Goal: Information Seeking & Learning: Learn about a topic

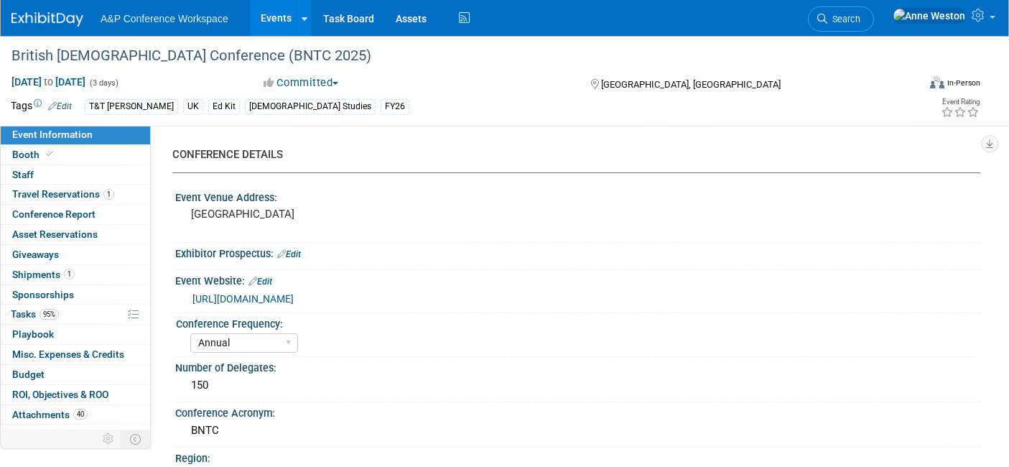
select select "Annual"
select select "Level 3"
select select "Ed Kit"
select select "[DEMOGRAPHIC_DATA] Studies"
select select "T&T [PERSON_NAME]"
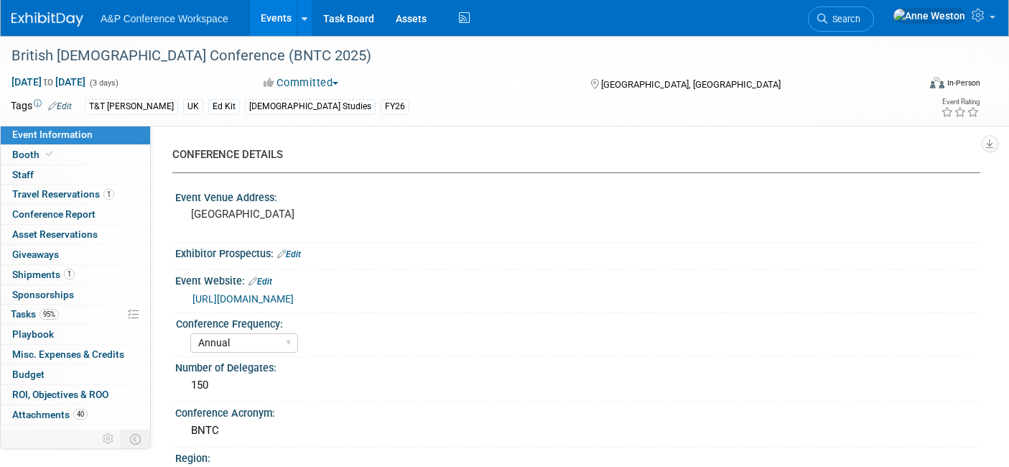
select select "[PERSON_NAME]"
select select "Networking/Commissioning"
click at [861, 15] on span "Search" at bounding box center [843, 19] width 33 height 11
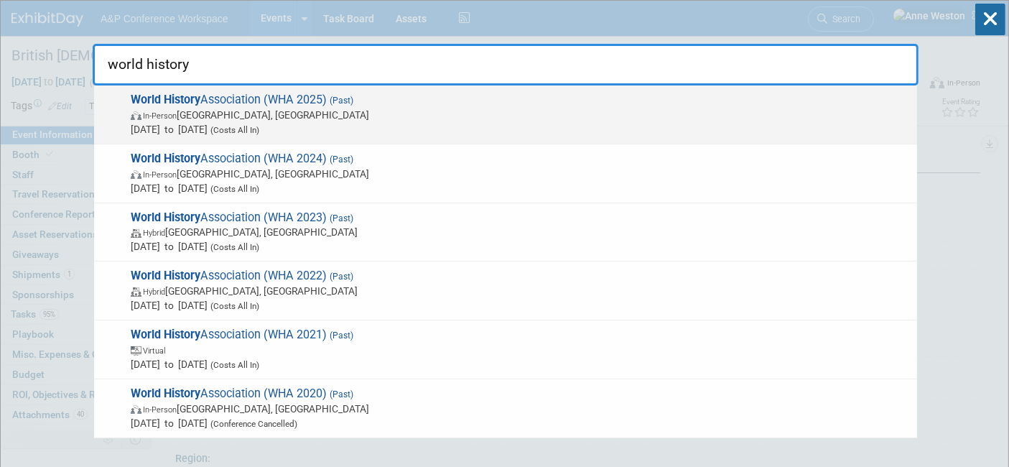
type input "world history"
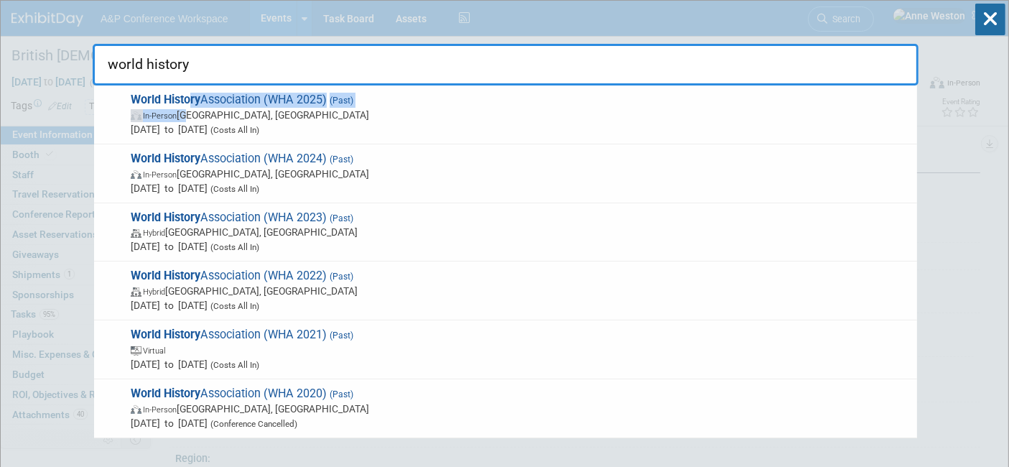
click at [189, 107] on span "World History Association (WHA 2025) (Past) In-Person Louisville, KY Jun 26, 20…" at bounding box center [518, 115] width 784 height 44
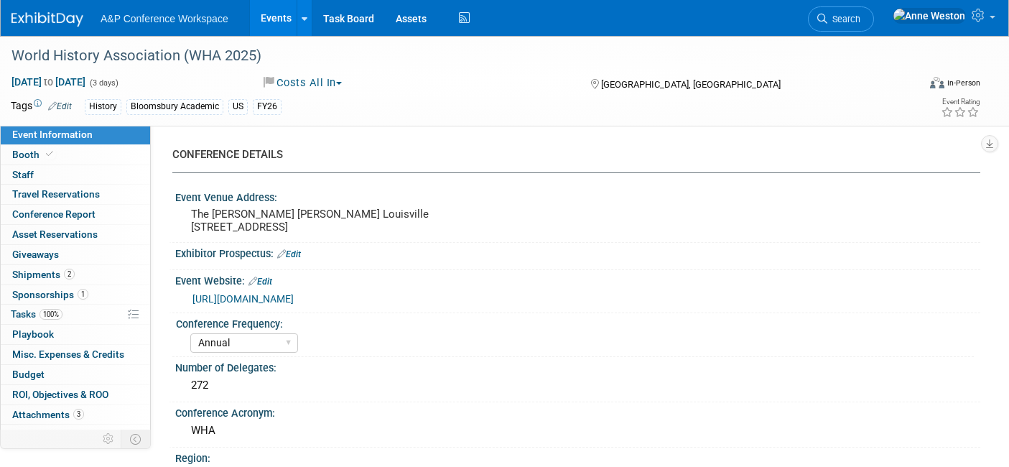
select select "Annual"
select select "Level 3"
select select "Sponsorship"
select select "History"
select select "Bloomsbury Academic"
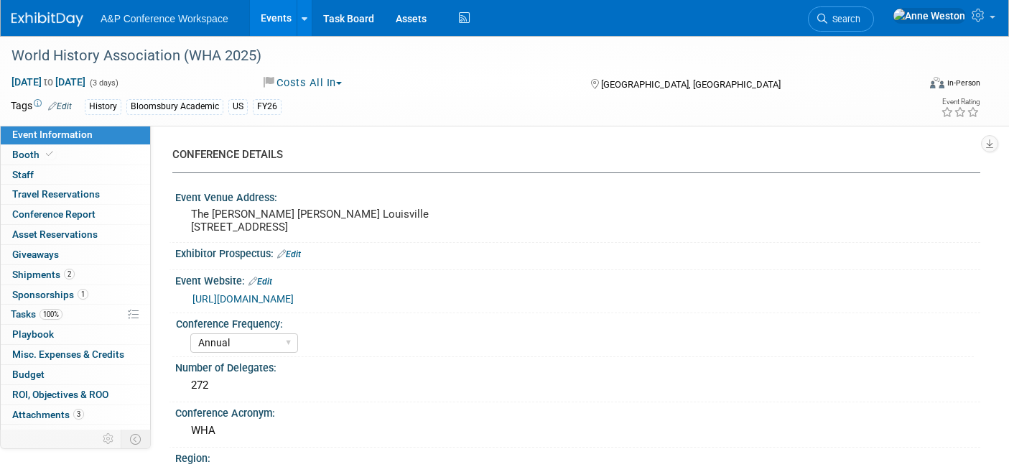
select select "[PERSON_NAME]"
select select "Brand/Subject Presence​"
click at [294, 296] on link "https://www.thewha.org/conferences/louisville-wha-2025/" at bounding box center [243, 298] width 101 height 11
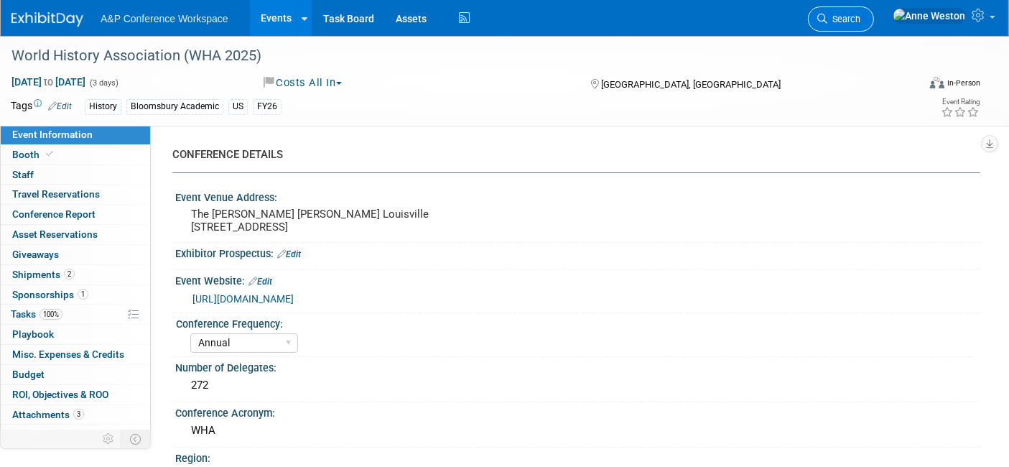
click at [874, 11] on link "Search" at bounding box center [841, 18] width 66 height 25
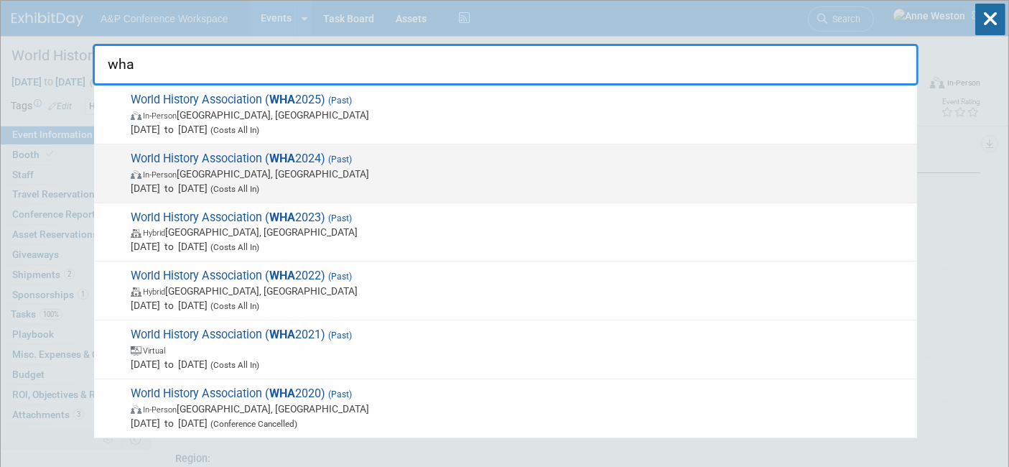
type input "wha"
click at [202, 161] on span "World History Association ( WHA 2024) (Past) In-Person San Francisco, CA Jun 27…" at bounding box center [518, 174] width 784 height 44
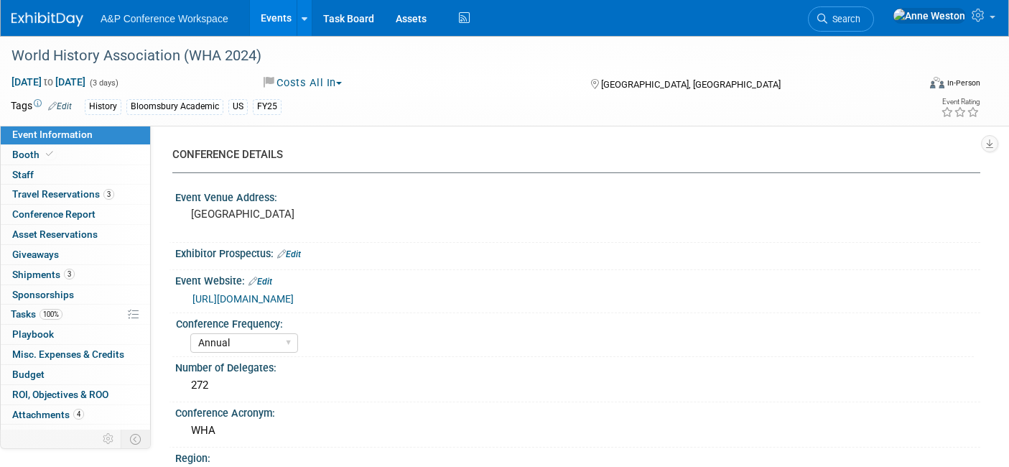
select select "Annual"
select select "Level 2"
select select "In-Person Booth"
select select "[PERSON_NAME]"
click at [68, 368] on link "Budget" at bounding box center [75, 374] width 149 height 19
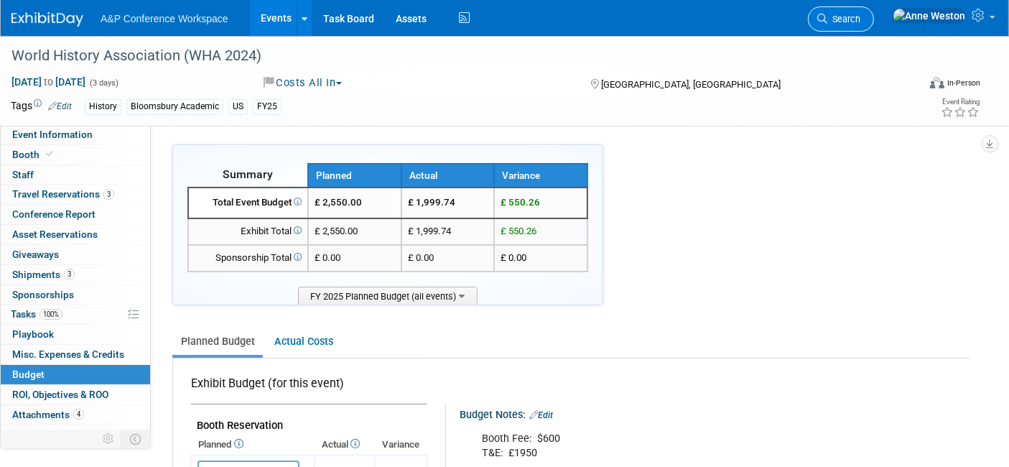
click at [861, 14] on span "Search" at bounding box center [843, 19] width 33 height 11
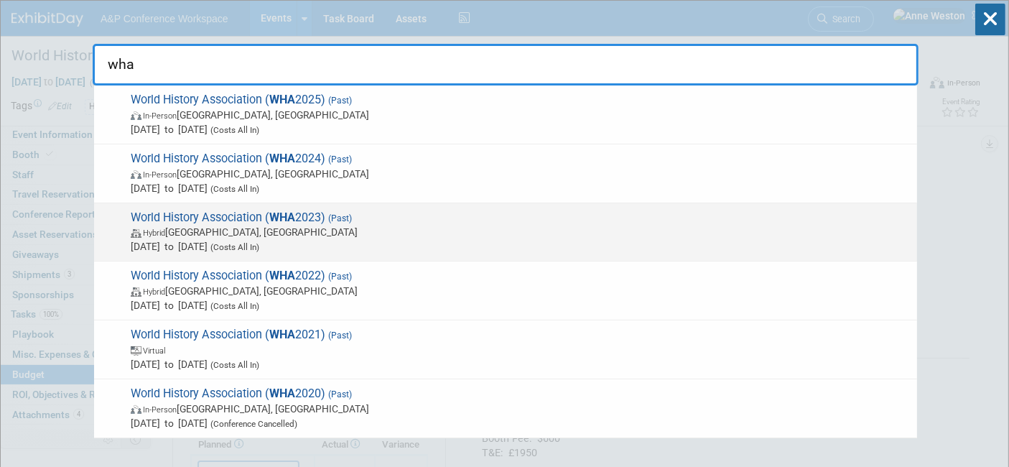
type input "wha"
click at [216, 220] on span "World History Association ( WHA 2023) (Past) Hybrid Pittsburgh, PA Jun 22, 2023…" at bounding box center [518, 232] width 784 height 44
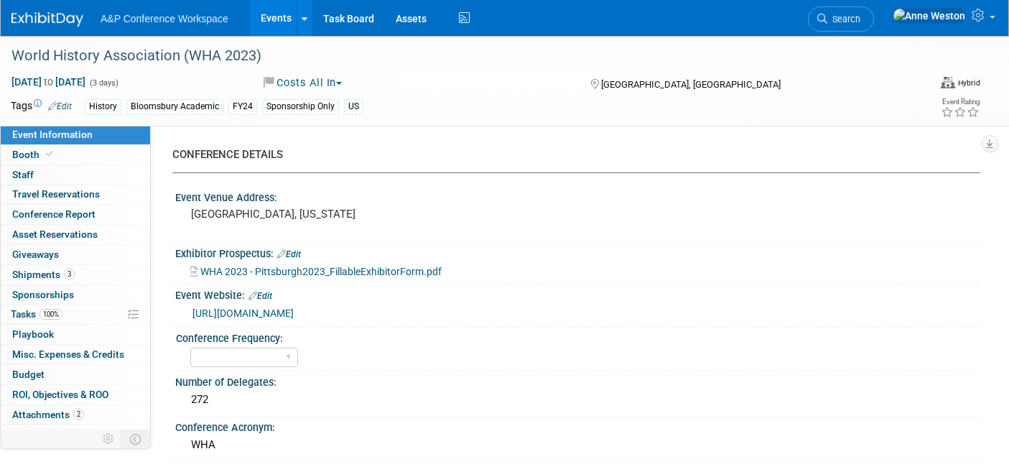
select select "Level 3"
select select "Sponsorship"
select select "[PERSON_NAME]"
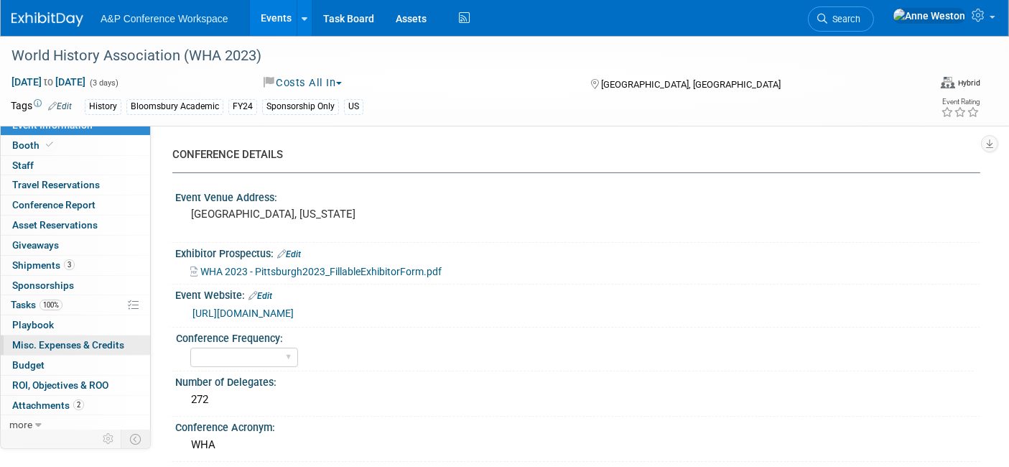
scroll to position [12, 0]
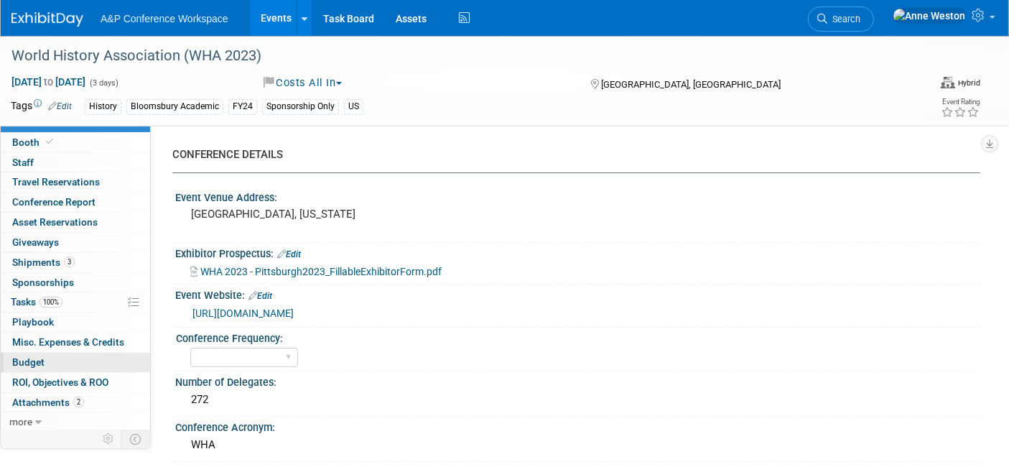
click at [47, 359] on link "Budget" at bounding box center [75, 362] width 149 height 19
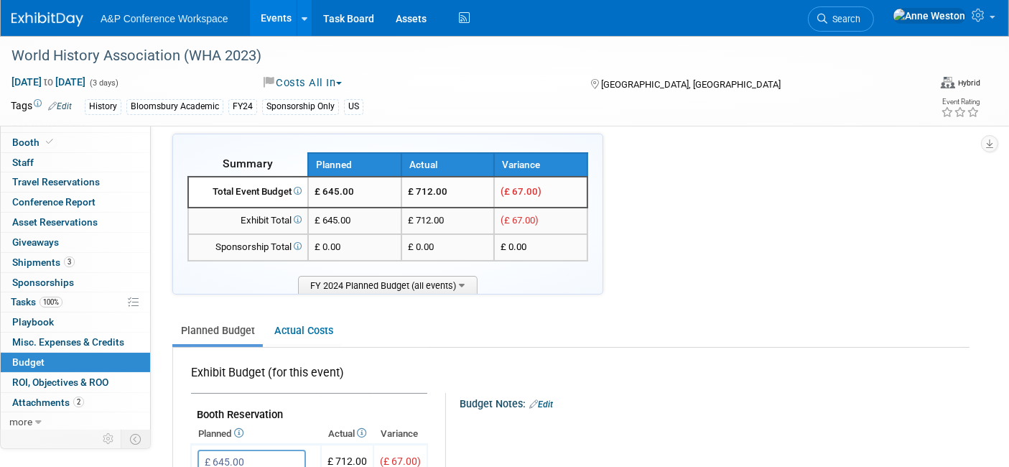
scroll to position [0, 0]
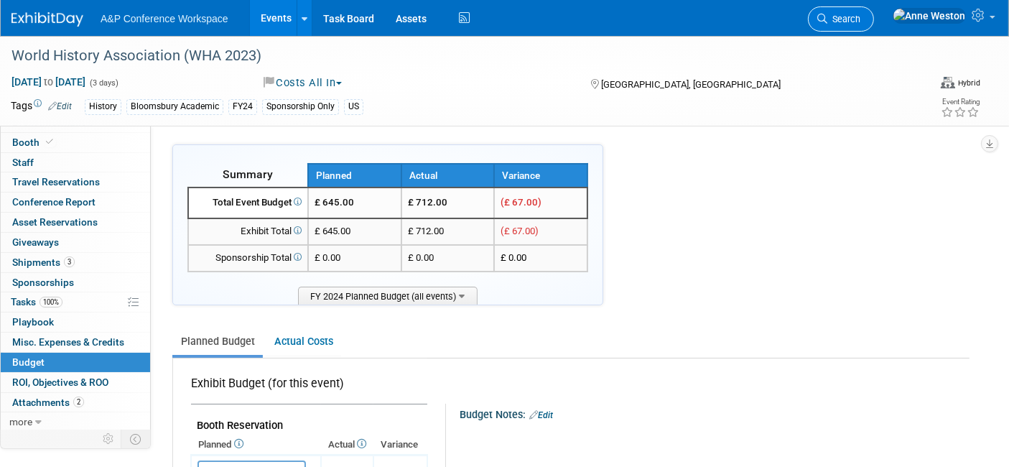
click at [861, 17] on span "Search" at bounding box center [843, 19] width 33 height 11
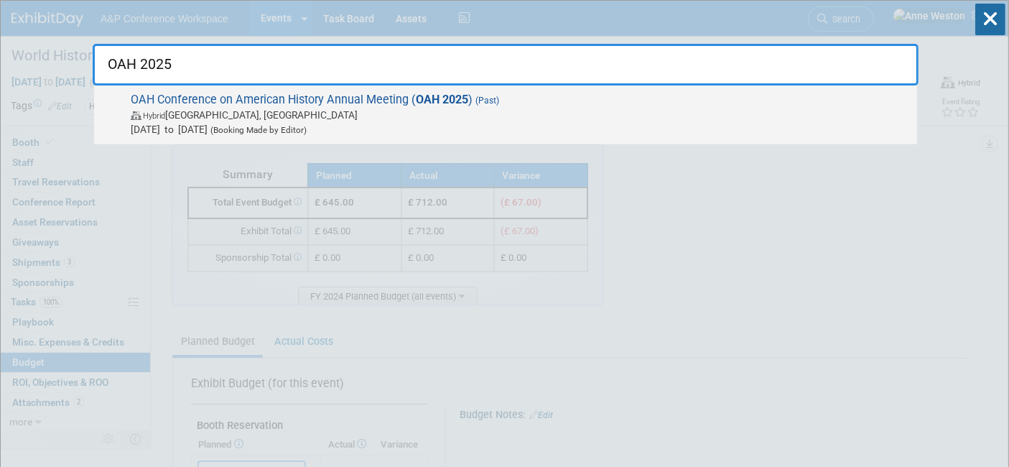
type input "OAH 2025"
click at [295, 97] on span "OAH Conference on American History Annual Meeting ( OAH 2025 ) (Past) Hybrid Ch…" at bounding box center [518, 115] width 784 height 44
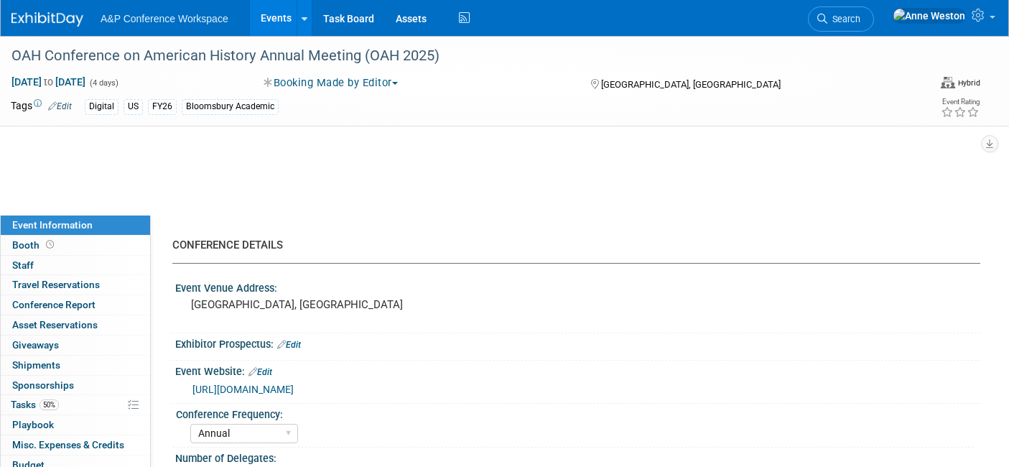
select select "Annual"
select select "Level 4"
select select "Editor Attendance Only"
select select "History"
select select "ABC-Reference"
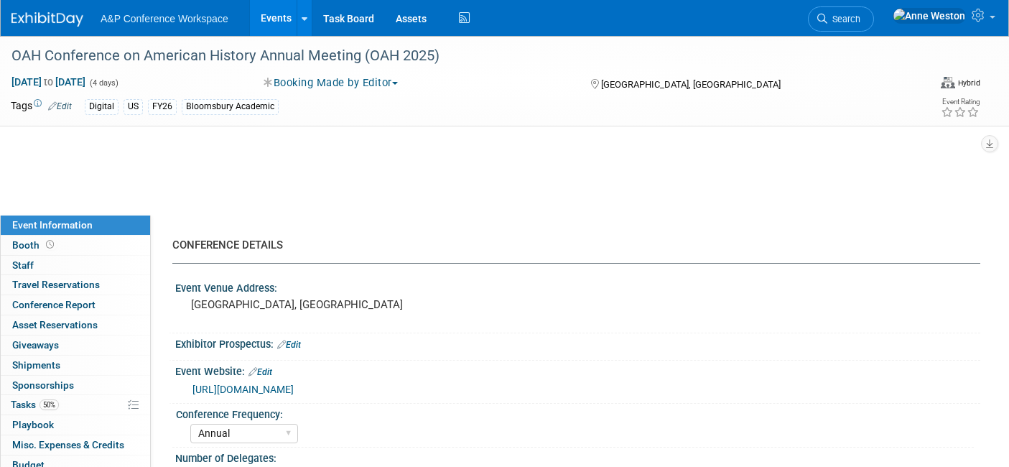
select select "[PERSON_NAME]"
select select "Networking/Commissioning"
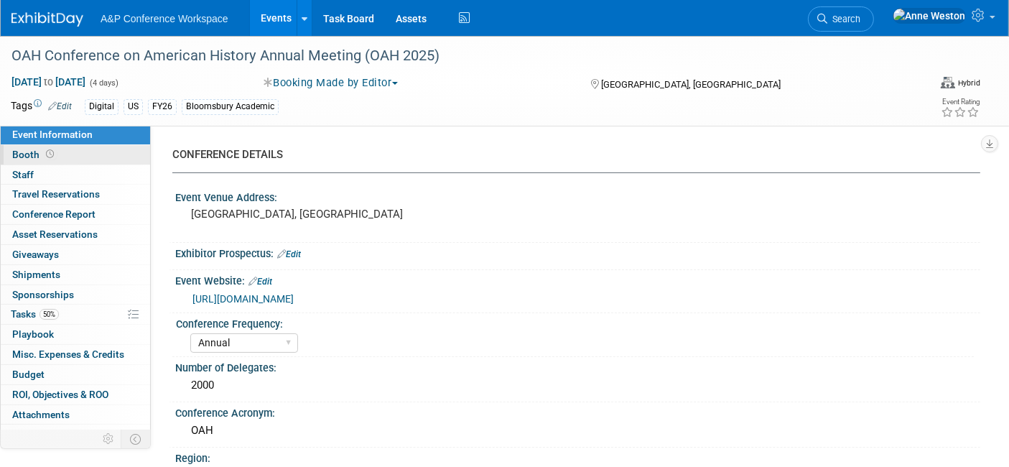
click at [86, 149] on link "Booth" at bounding box center [75, 154] width 149 height 19
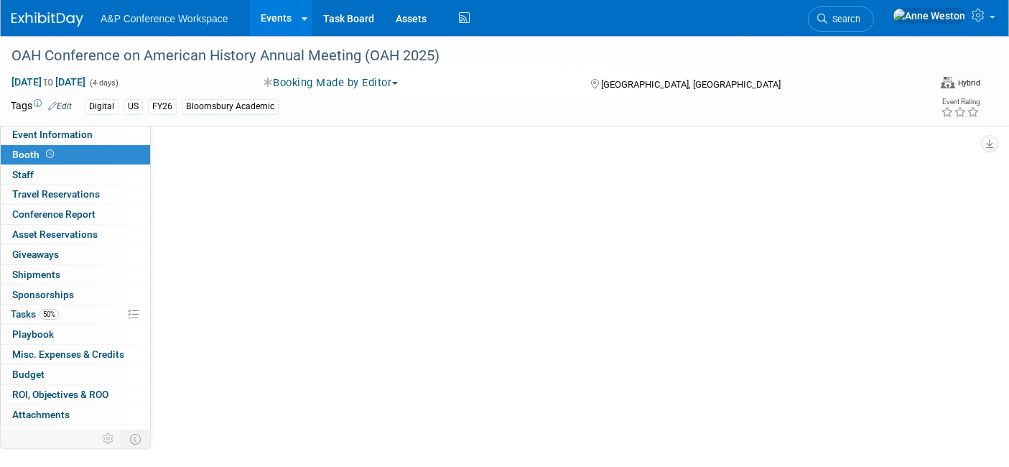
select select "CLRF - Reference"
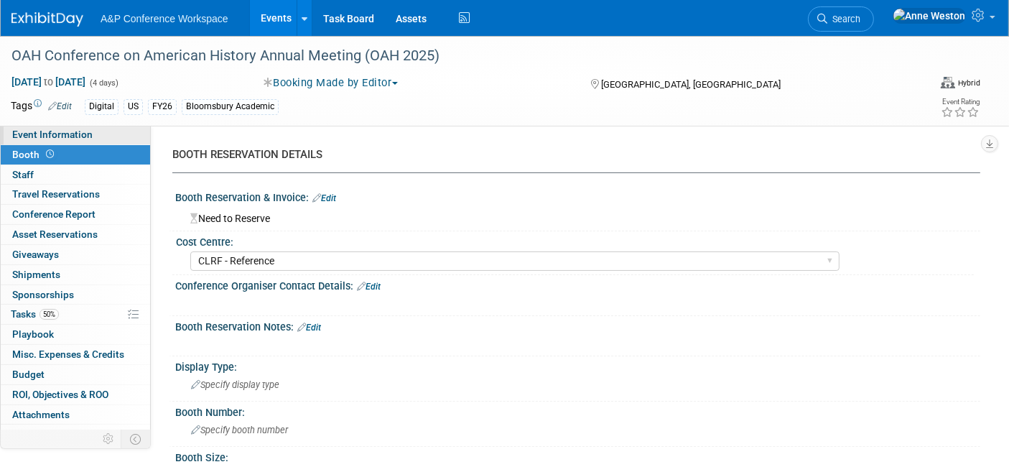
click at [94, 139] on link "Event Information" at bounding box center [75, 134] width 149 height 19
select select "Annual"
select select "Level 4"
select select "Editor Attendance Only"
select select "History"
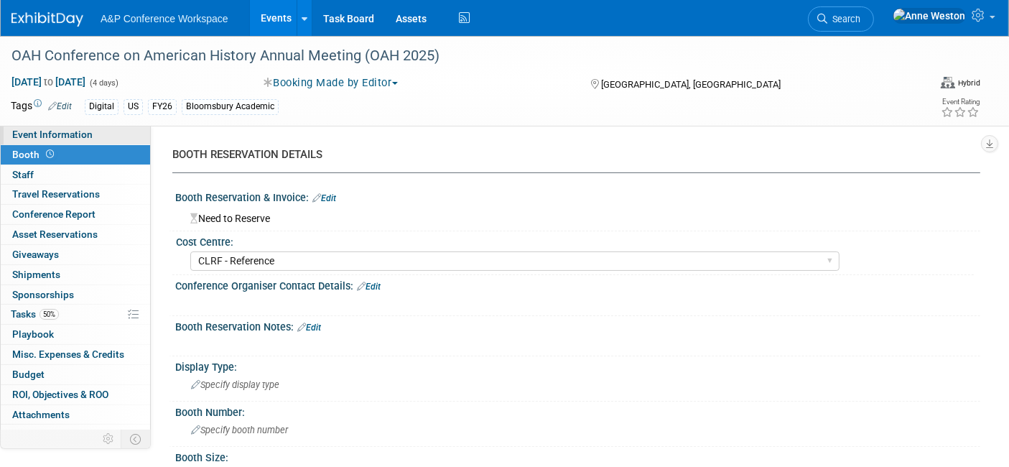
select select "ABC-Reference"
select select "[PERSON_NAME]"
select select "Networking/Commissioning"
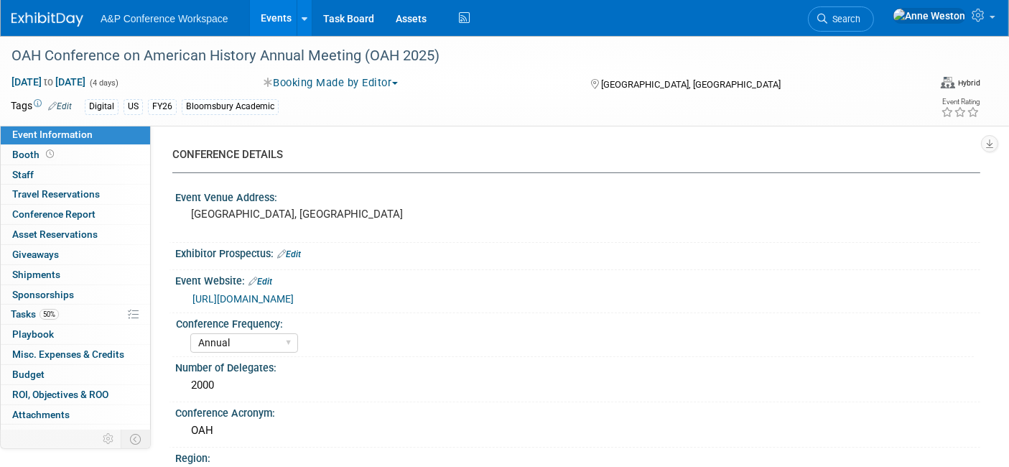
click at [294, 299] on link "https://www.oah.org/conferences/oah25/" at bounding box center [243, 298] width 101 height 11
click at [861, 14] on span "Search" at bounding box center [843, 19] width 33 height 11
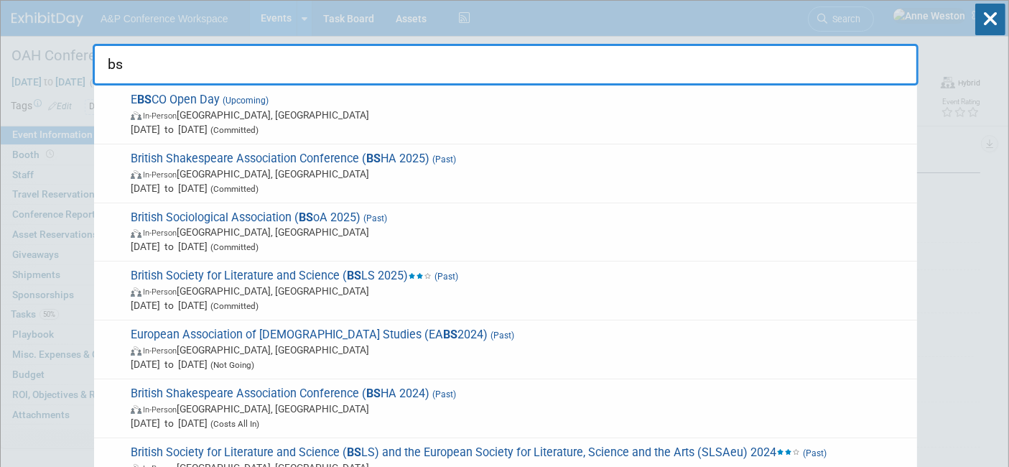
type input "b"
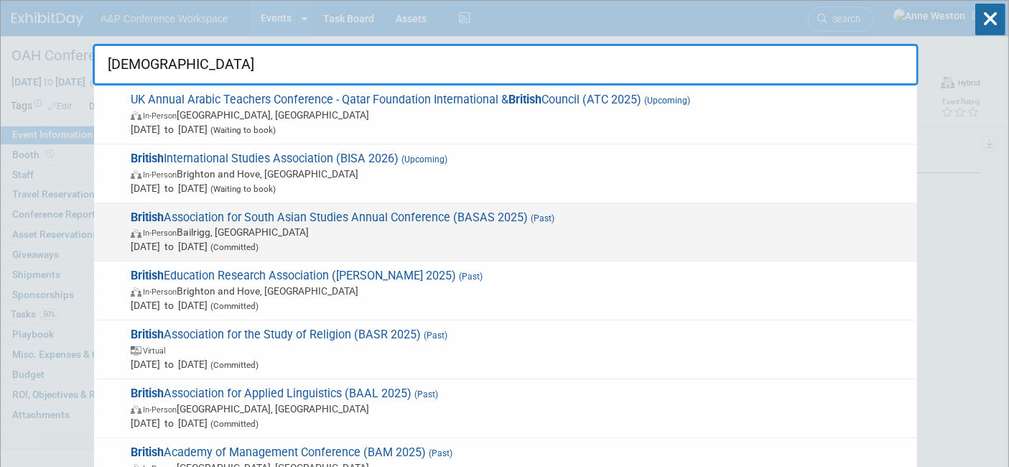
type input "british"
click at [249, 212] on span "British Association for South Asian Studies Annual Conference (BASAS 2025) (Pas…" at bounding box center [518, 232] width 784 height 44
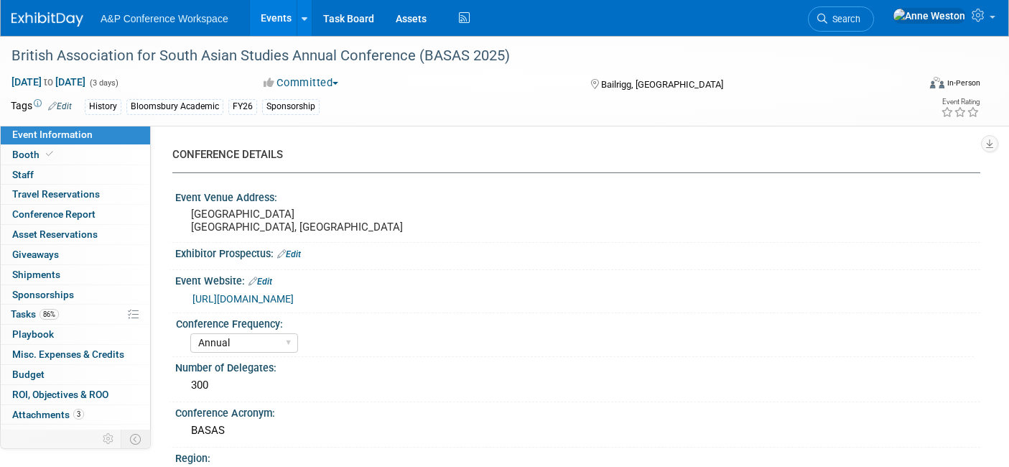
select select "Annual"
select select "Level 3"
select select "Sponsorship"
select select "History"
select select "Bloomsbury Academic"
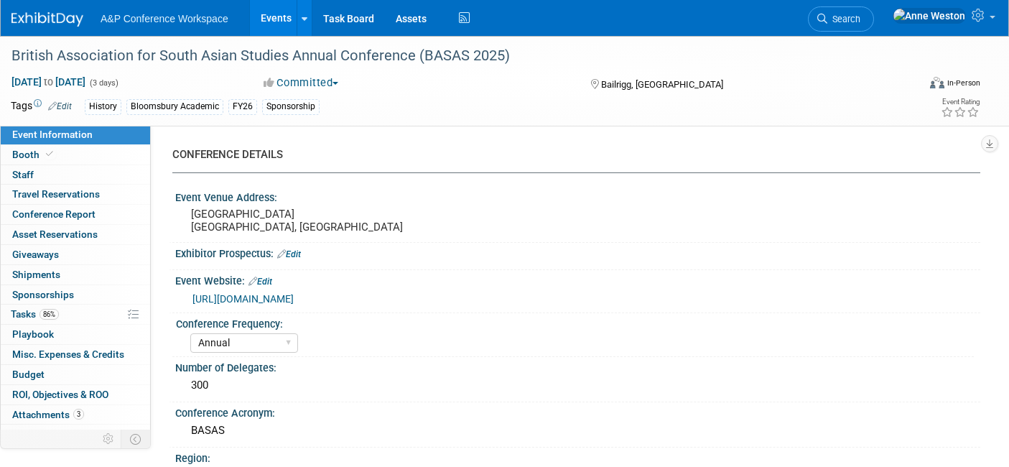
select select "[PERSON_NAME]"
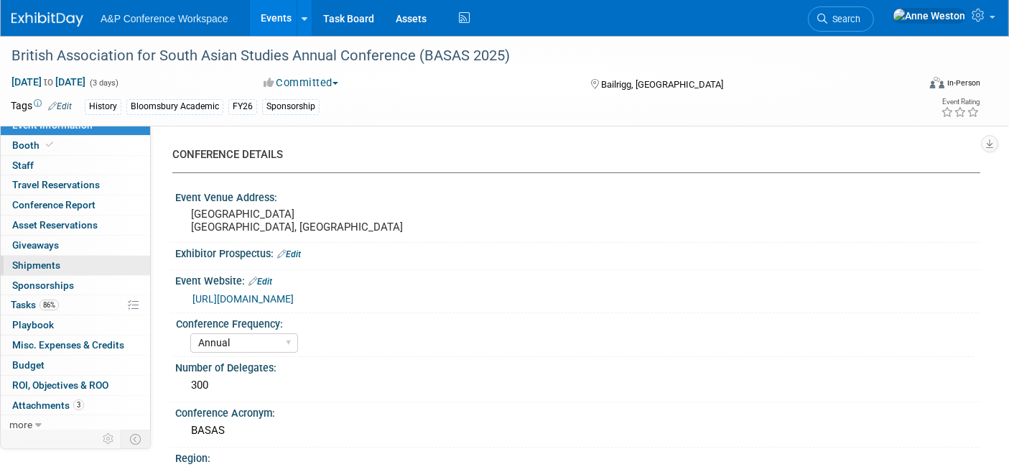
scroll to position [12, 0]
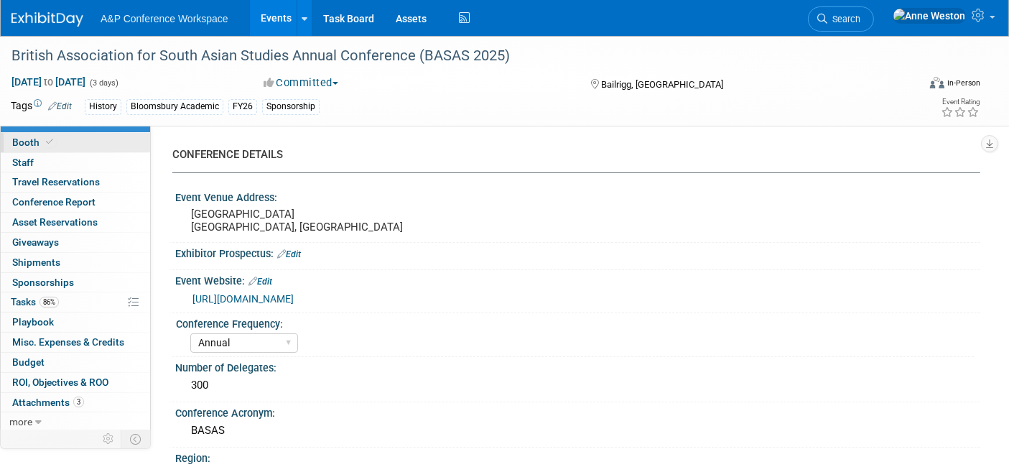
click at [90, 144] on link "Booth" at bounding box center [75, 142] width 149 height 19
select select "COBA"
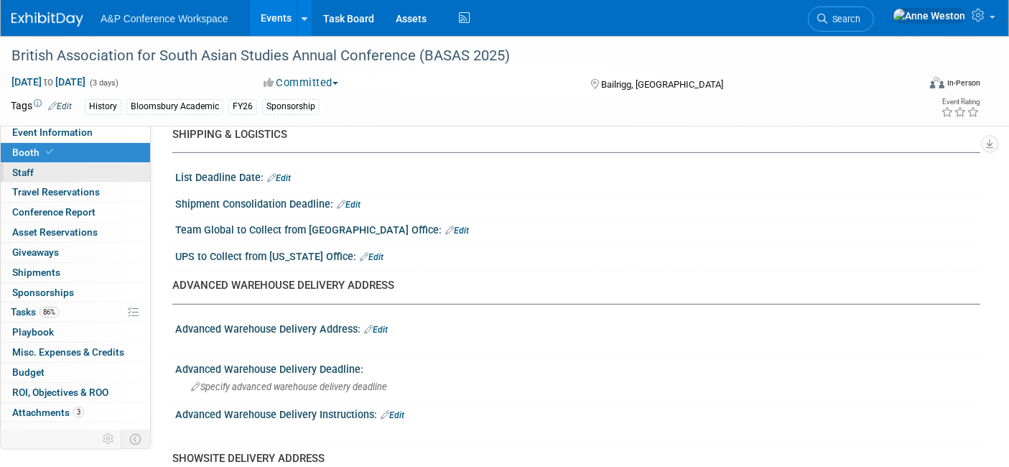
scroll to position [0, 0]
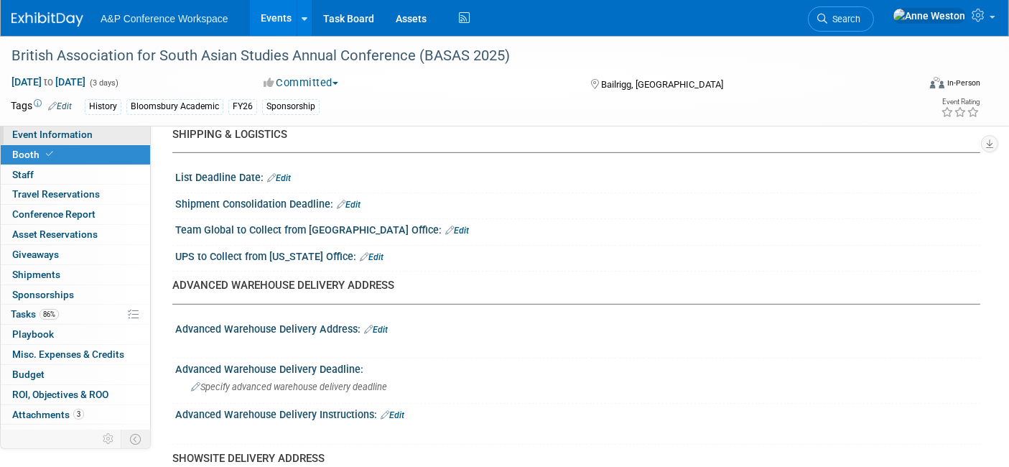
click at [66, 136] on span "Event Information" at bounding box center [52, 134] width 80 height 11
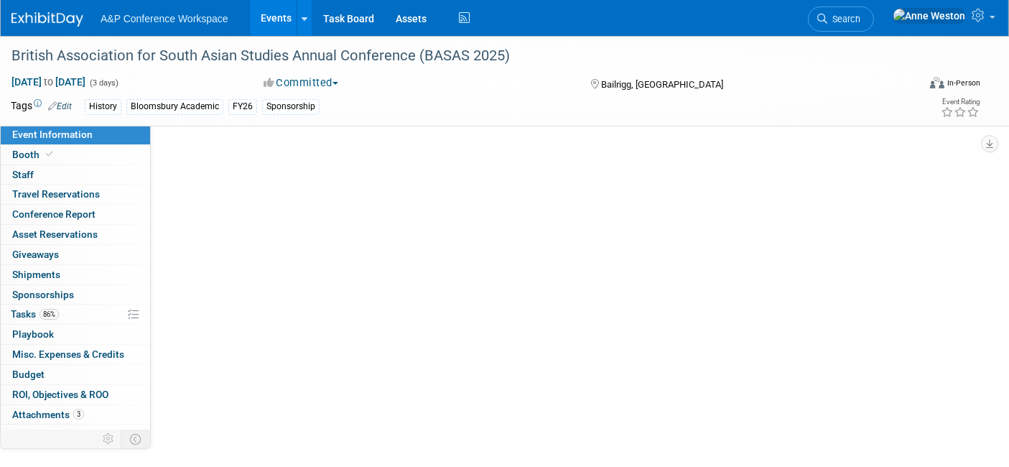
select select "Annual"
select select "Level 3"
select select "Sponsorship"
select select "History"
select select "Bloomsbury Academic"
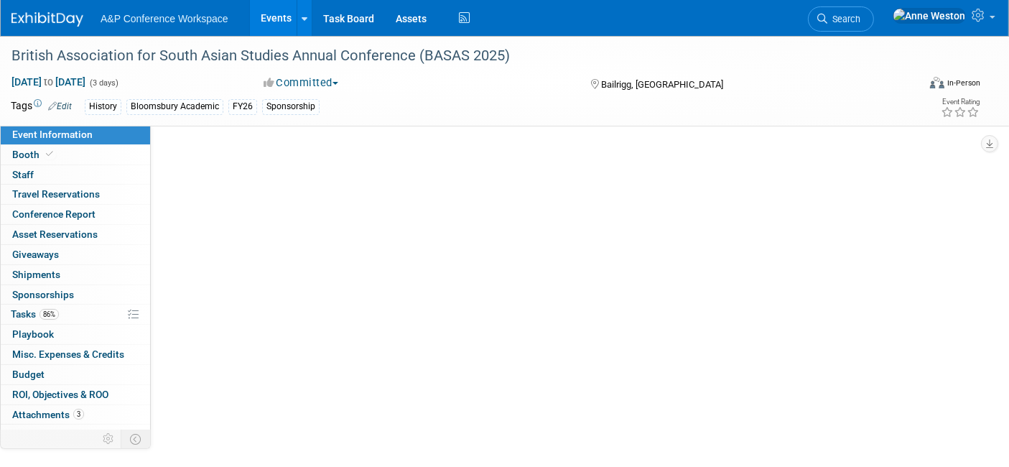
select select "[PERSON_NAME]"
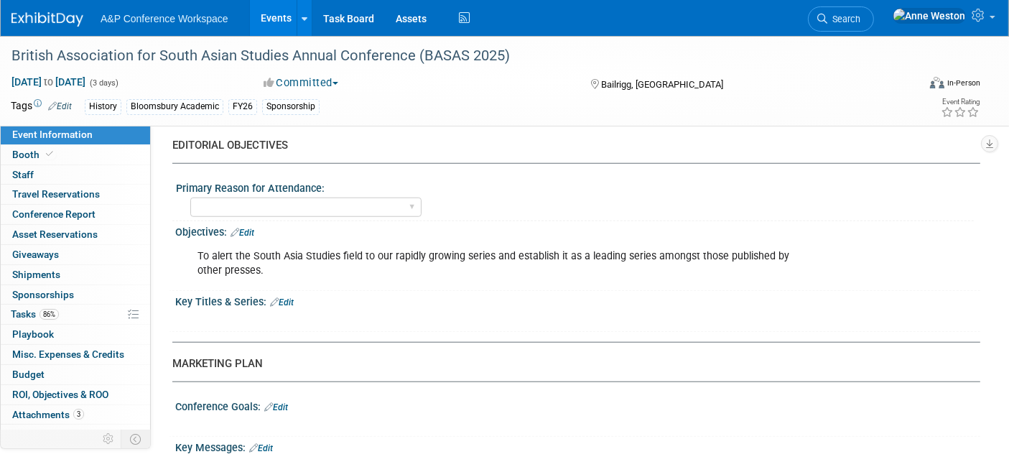
scroll to position [958, 0]
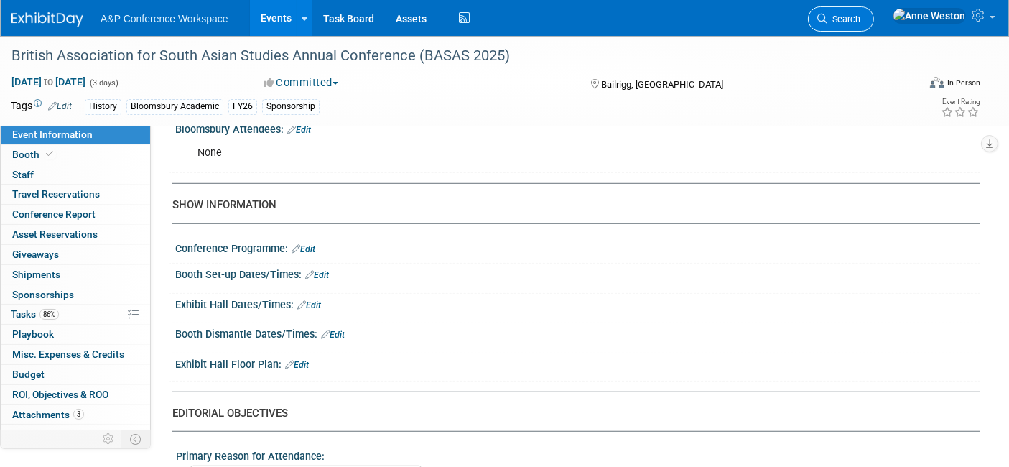
click at [827, 16] on icon at bounding box center [822, 19] width 10 height 10
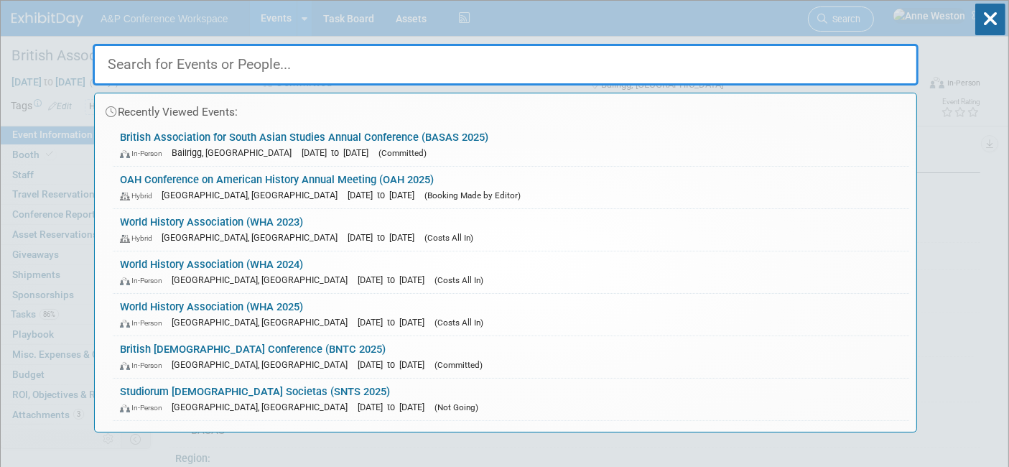
type input "v"
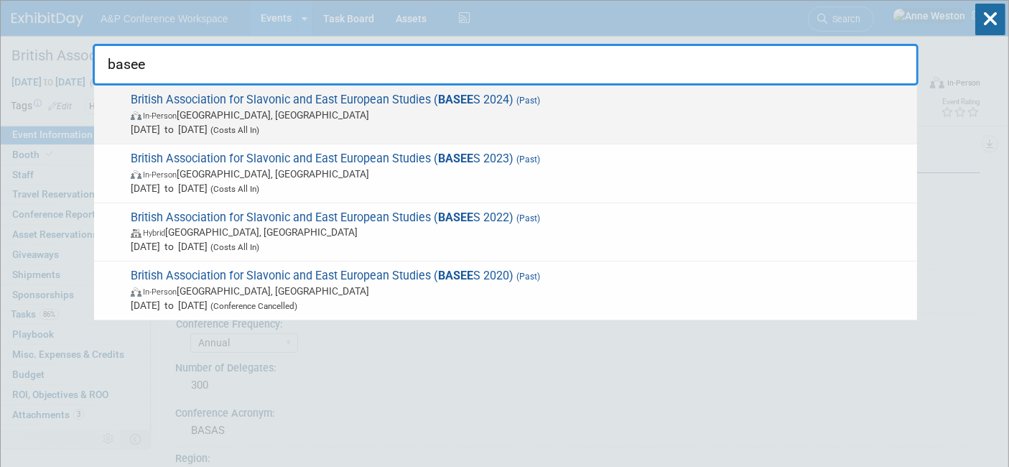
type input "basee"
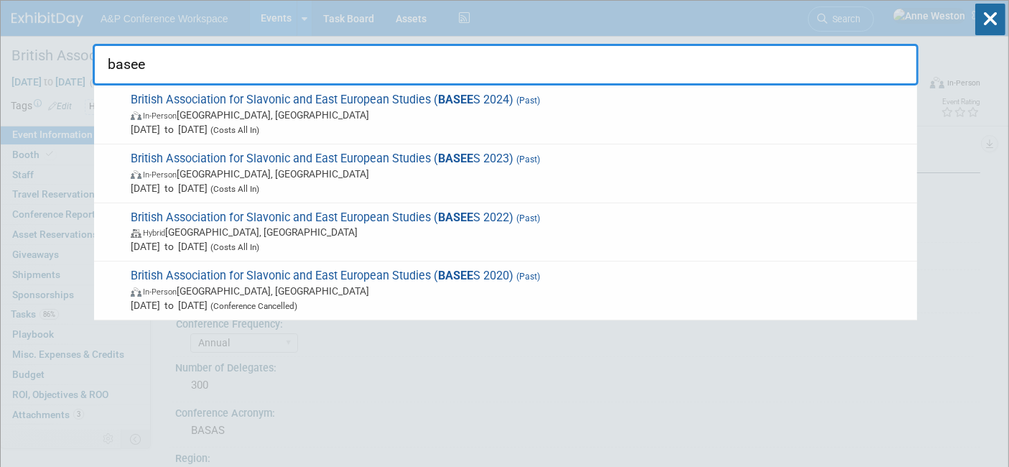
click at [273, 108] on span "In-Person Cambridge, United Kingdom" at bounding box center [520, 115] width 779 height 14
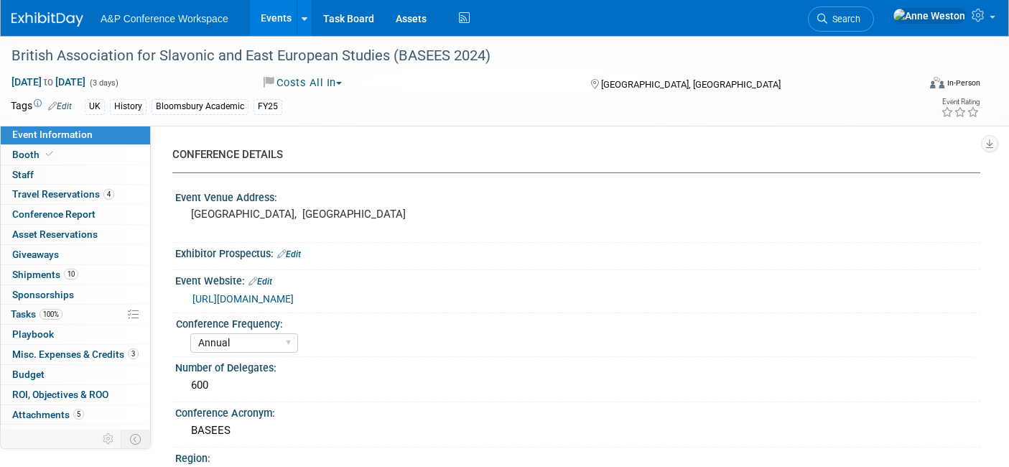
select select "Annual"
select select "Level 1"
select select "In-Person Booth"
select select "[PERSON_NAME]"
click at [55, 145] on link "Booth" at bounding box center [75, 154] width 149 height 19
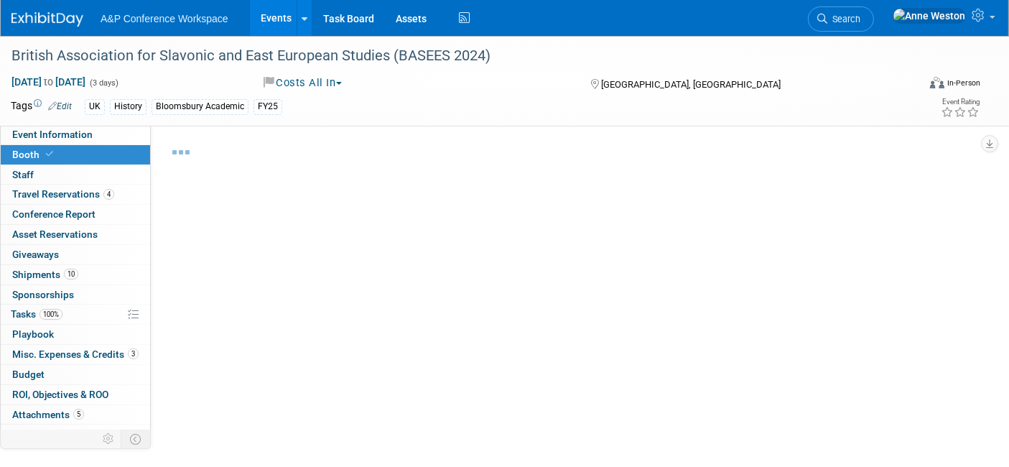
select select "COBA"
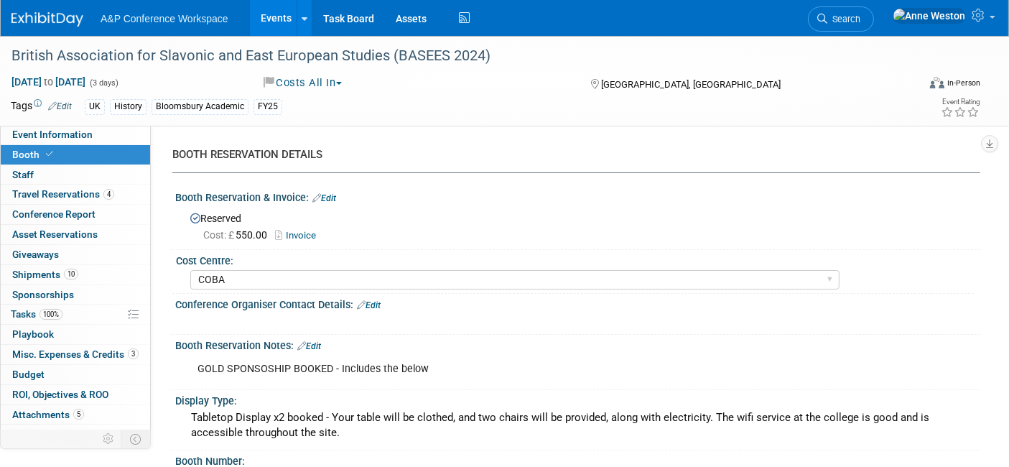
click at [286, 235] on icon at bounding box center [280, 235] width 11 height 9
click at [43, 369] on span "Budget" at bounding box center [28, 373] width 32 height 11
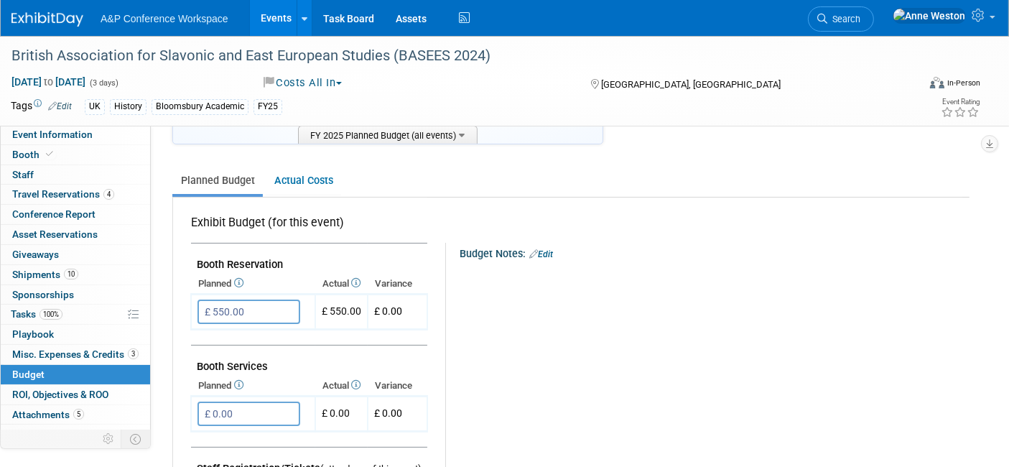
scroll to position [159, 0]
click at [861, 20] on span "Search" at bounding box center [843, 19] width 33 height 11
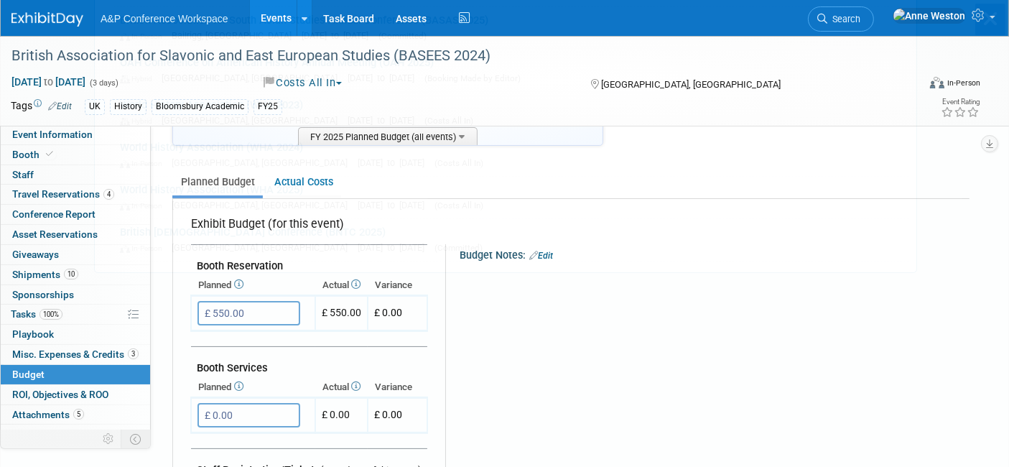
scroll to position [0, 0]
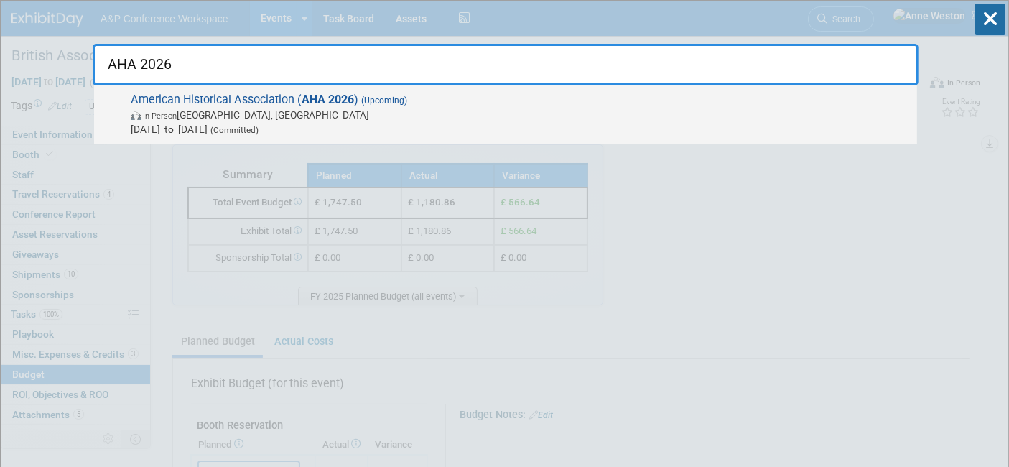
type input "AHA 2026"
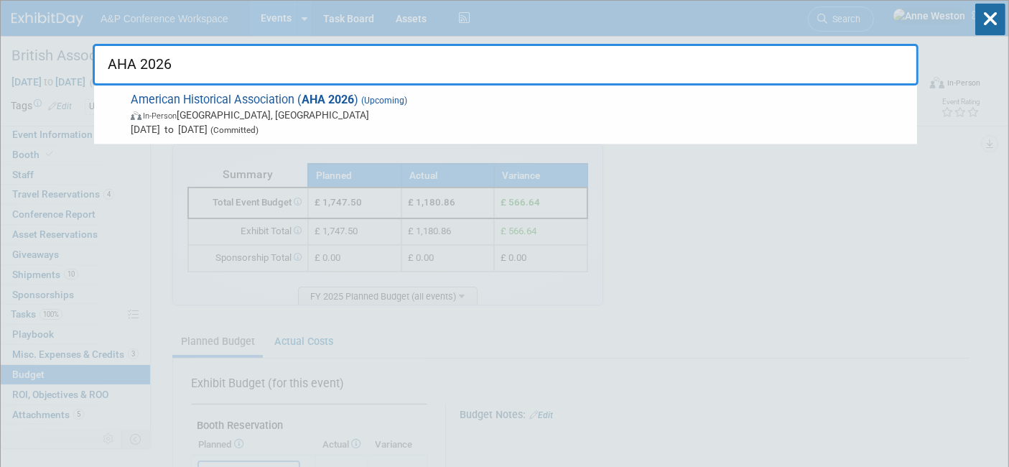
click at [221, 116] on span "In-Person Chicago, IL" at bounding box center [520, 115] width 779 height 14
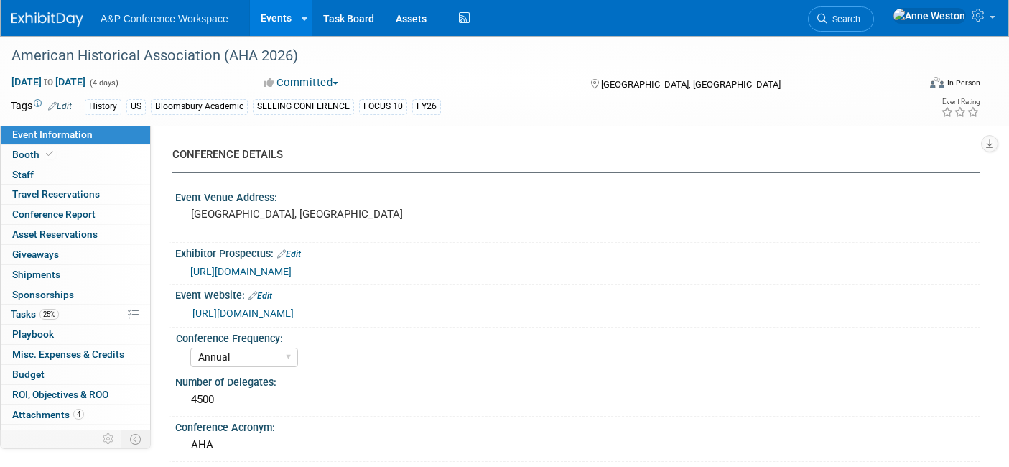
select select "Annual"
select select "Level 1"
select select "In-Person Booth"
select select "History"
select select "Bloomsbury Academic"
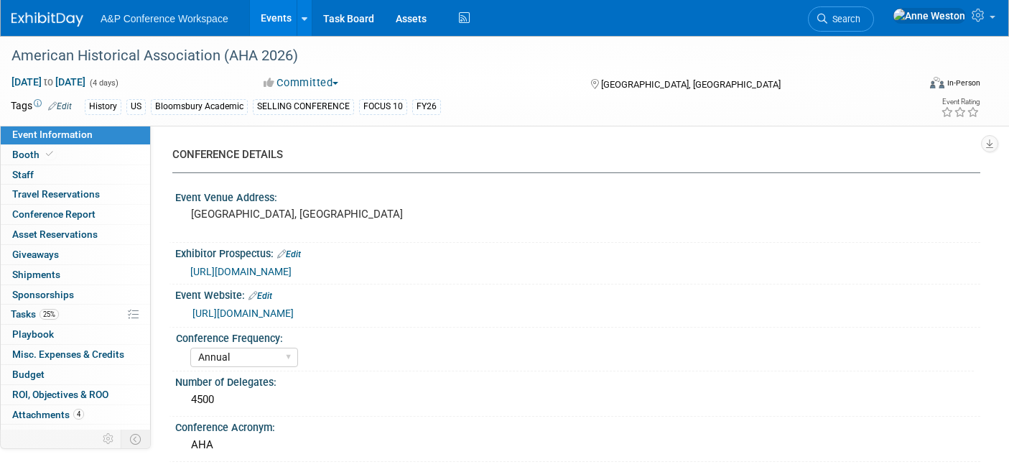
select select "[PERSON_NAME]"
select select "Networking/Commissioning"
click at [92, 157] on link "Booth" at bounding box center [75, 154] width 149 height 19
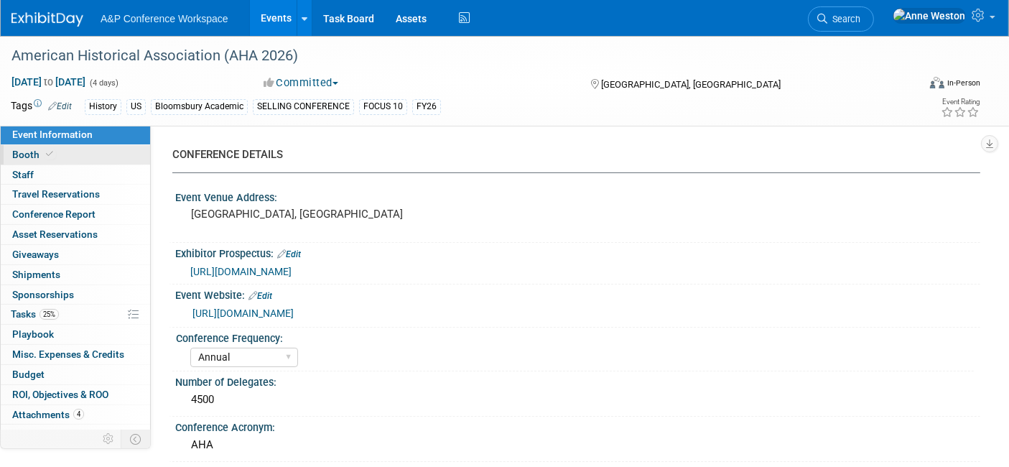
select select "CUAP"
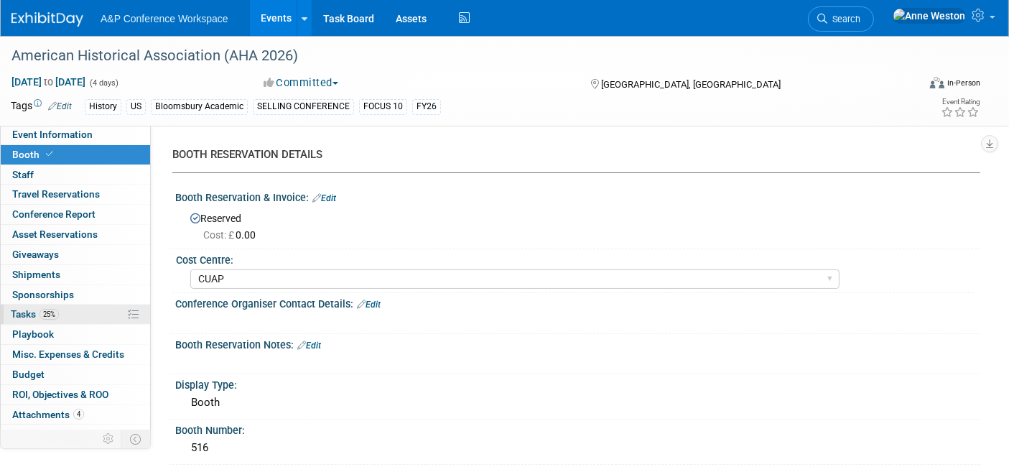
click at [42, 309] on span "25%" at bounding box center [49, 314] width 19 height 11
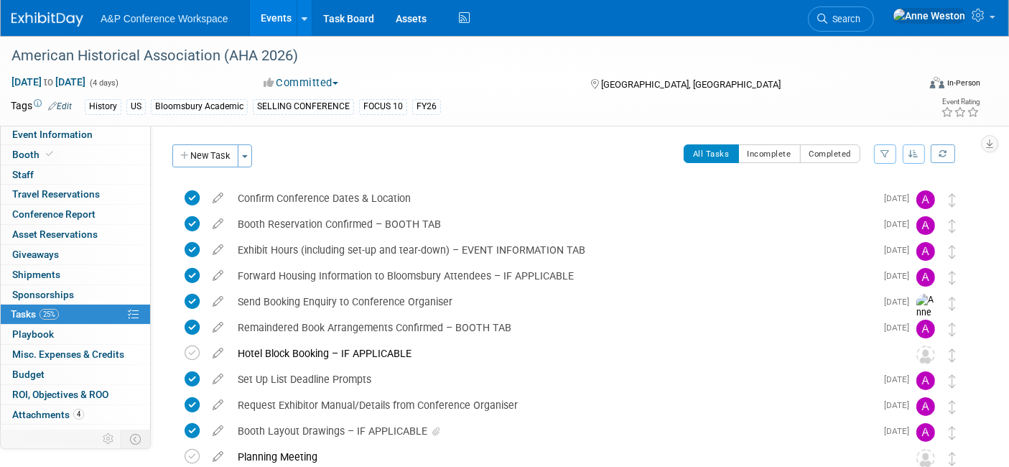
scroll to position [12, 0]
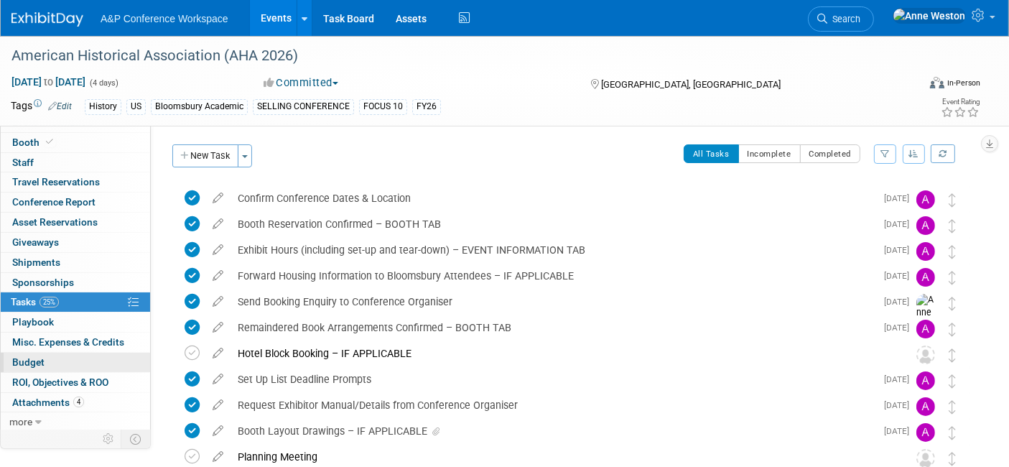
click at [48, 362] on link "Budget" at bounding box center [75, 362] width 149 height 19
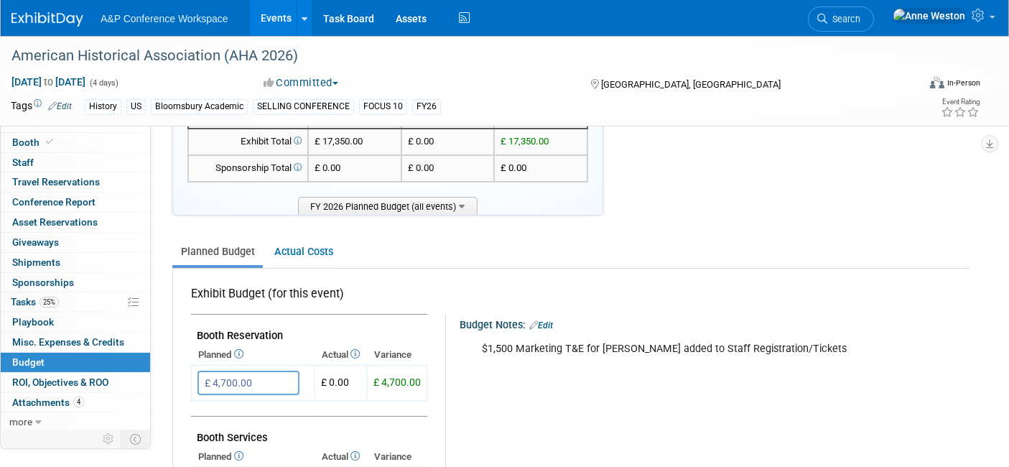
scroll to position [80, 0]
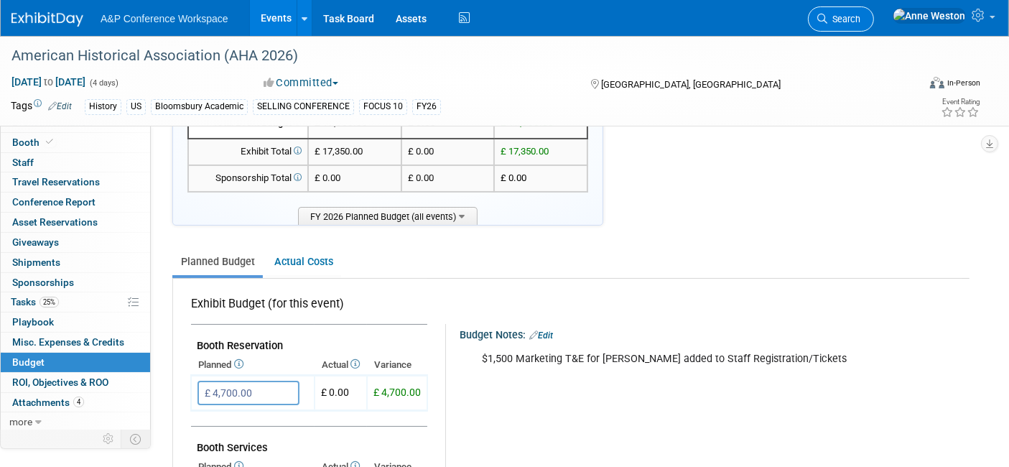
click at [861, 19] on span "Search" at bounding box center [843, 19] width 33 height 11
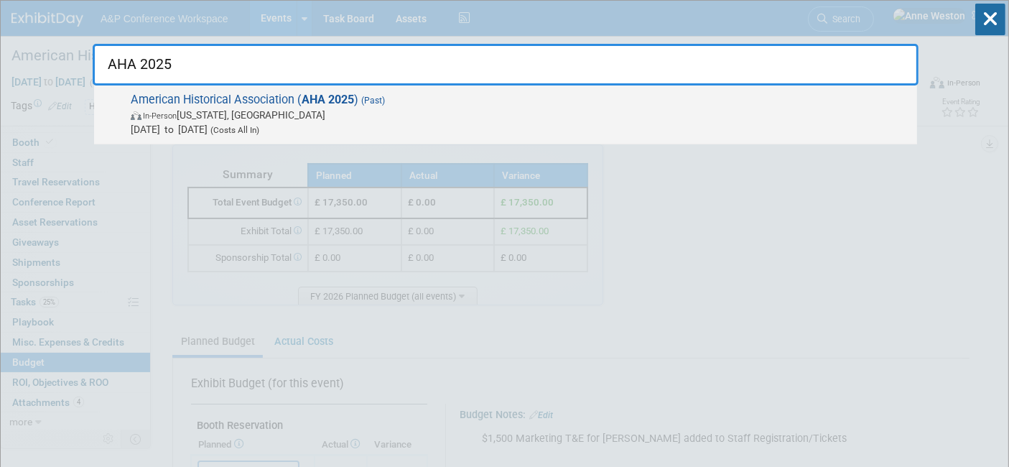
type input "AHA 2025"
click at [249, 106] on span "American Historical Association ( AHA 2025 ) (Past) In-Person New York, NY Jan …" at bounding box center [518, 115] width 784 height 44
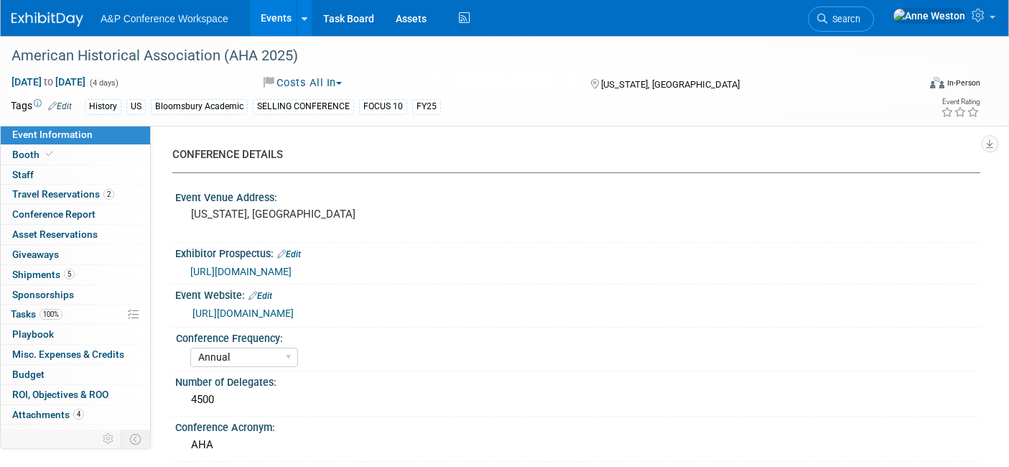
select select "Annual"
select select "Level 1"
select select "In-Person Booth"
select select "[PERSON_NAME]"
click at [34, 155] on span "Booth" at bounding box center [34, 154] width 44 height 11
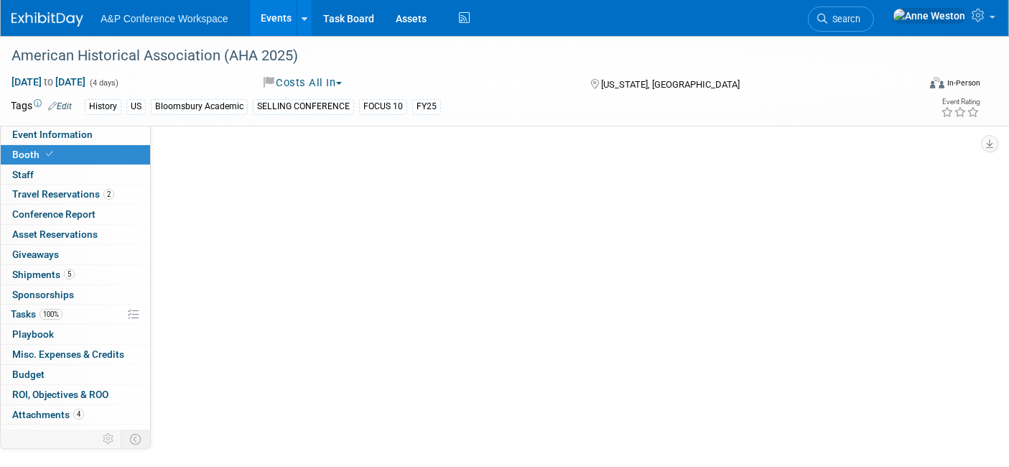
select select "CUAP"
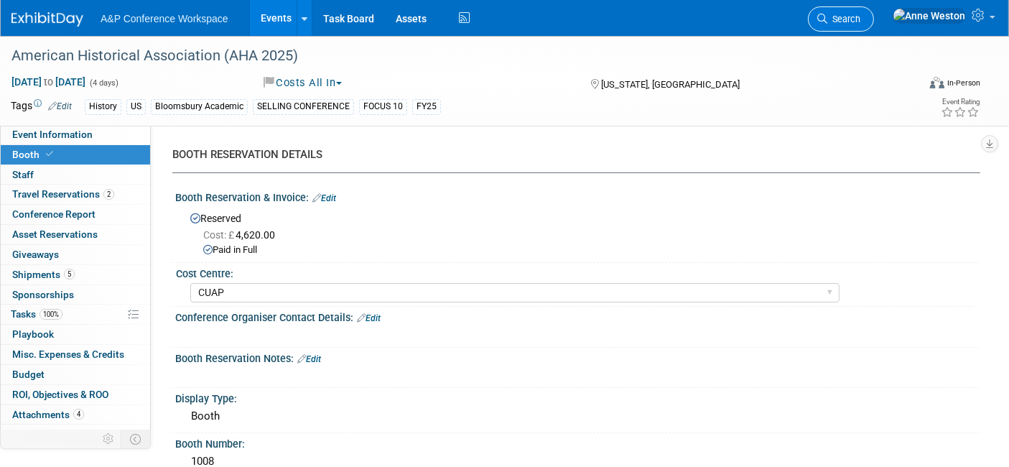
click at [861, 17] on span "Search" at bounding box center [843, 19] width 33 height 11
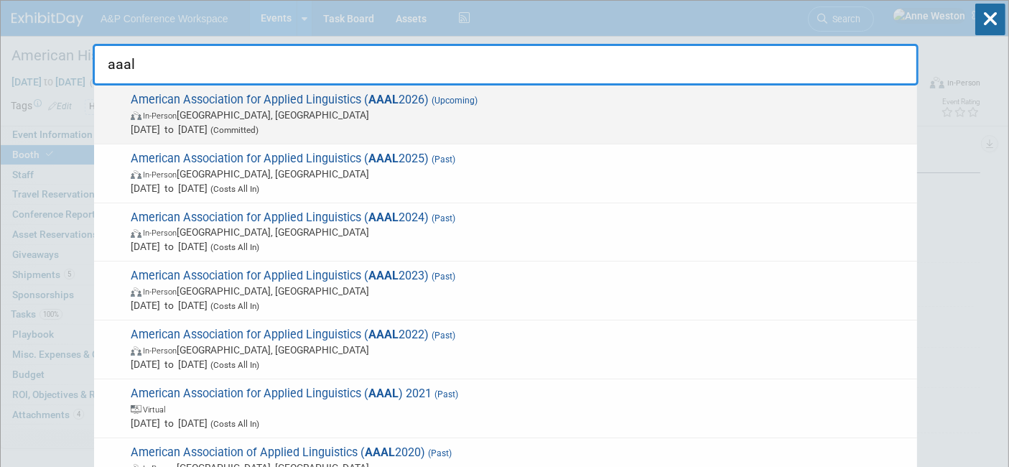
type input "aaal"
click at [284, 102] on span "American Association for Applied Linguistics ( AAAL 2026) (Upcoming) In-Person …" at bounding box center [518, 115] width 784 height 44
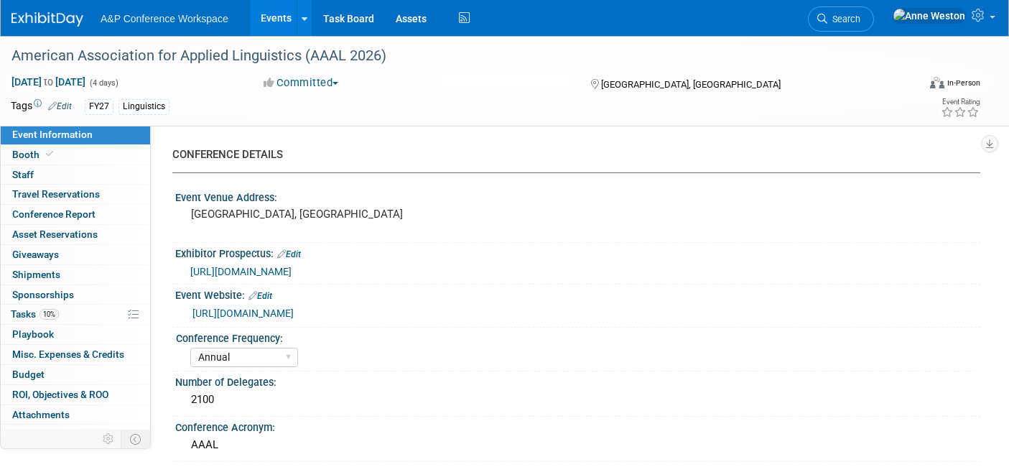
select select "Annual"
select select "Level 2"
select select "In-Person Booth"
select select "Linguistics"
select select "Bloomsbury Academic"
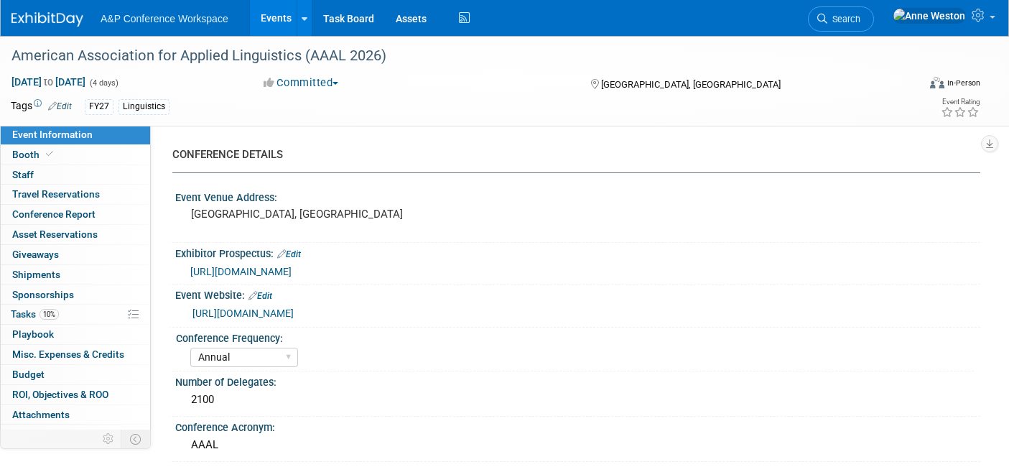
select select "[PERSON_NAME]"
select select "Networking/Commissioning"
click at [81, 158] on link "Booth" at bounding box center [75, 154] width 149 height 19
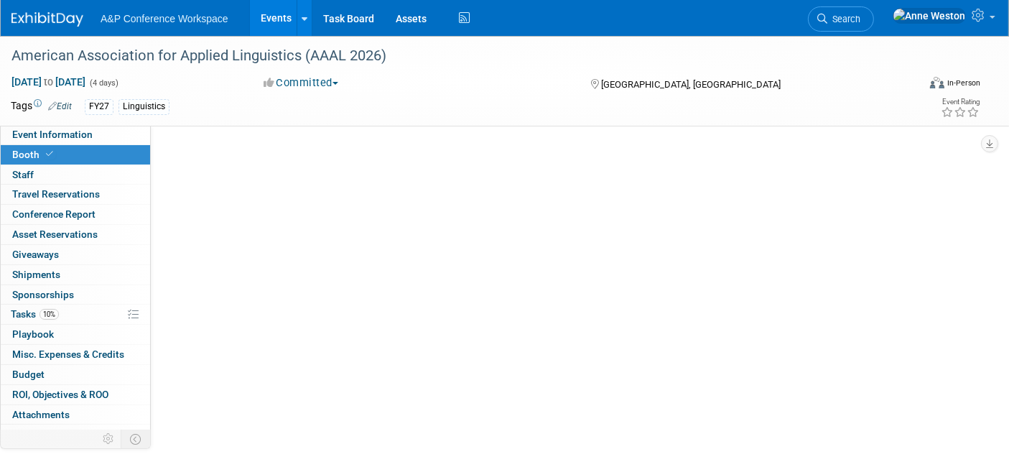
select select "CUAP"
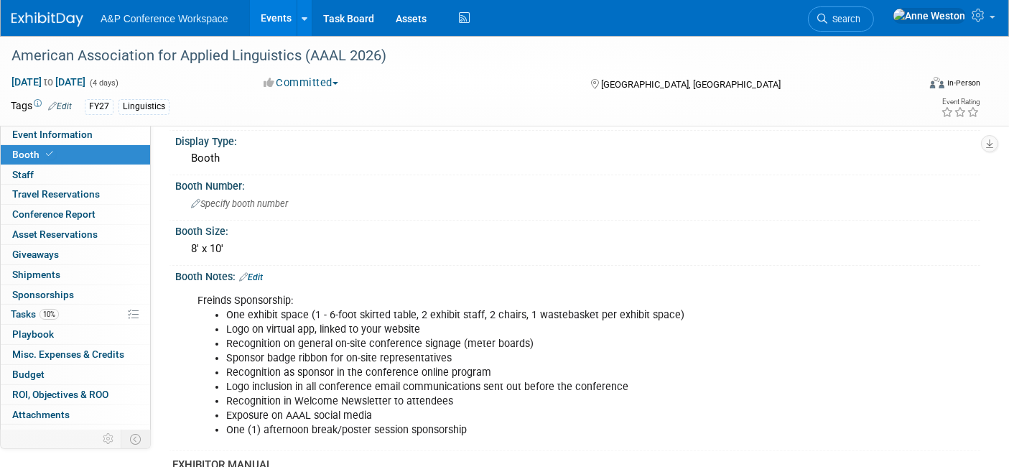
scroll to position [319, 0]
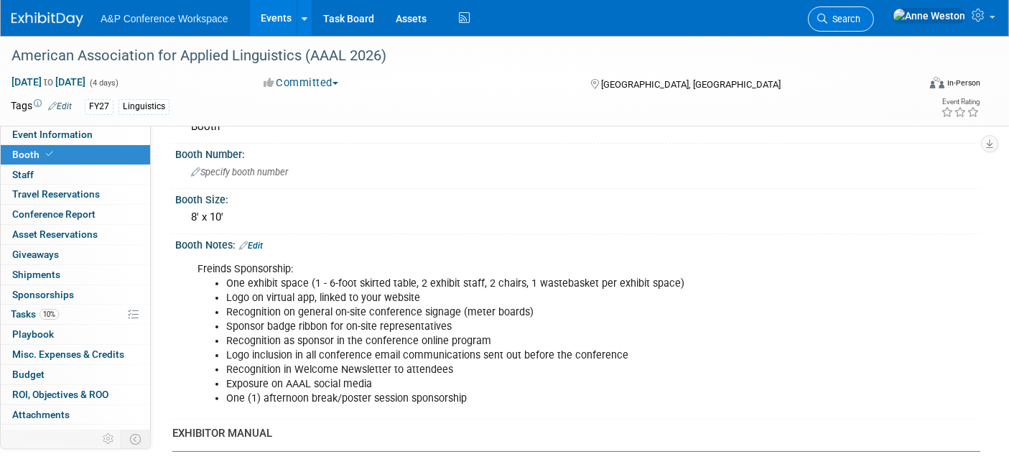
click at [861, 19] on span "Search" at bounding box center [843, 19] width 33 height 11
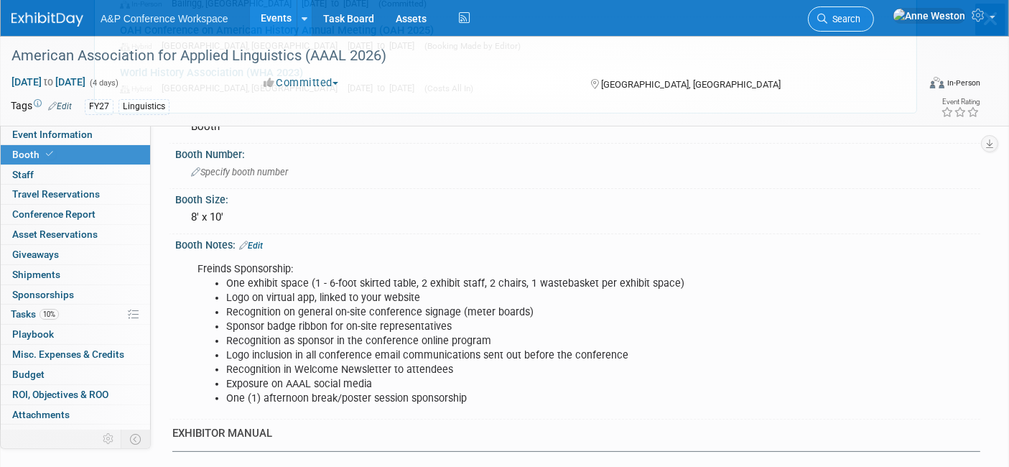
scroll to position [0, 0]
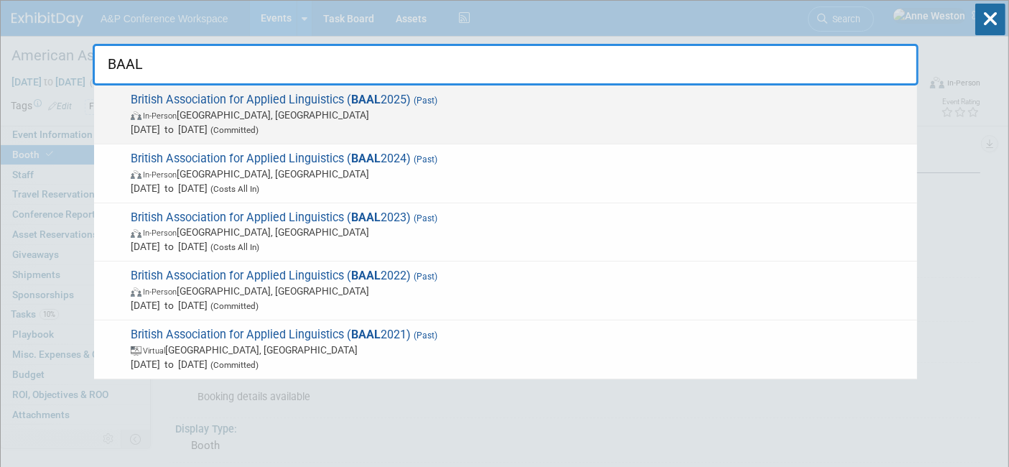
type input "BAAL"
click at [254, 103] on span "British Association for Applied Linguistics ( BAAL 2025) (Past) In-Person Glasg…" at bounding box center [518, 115] width 784 height 44
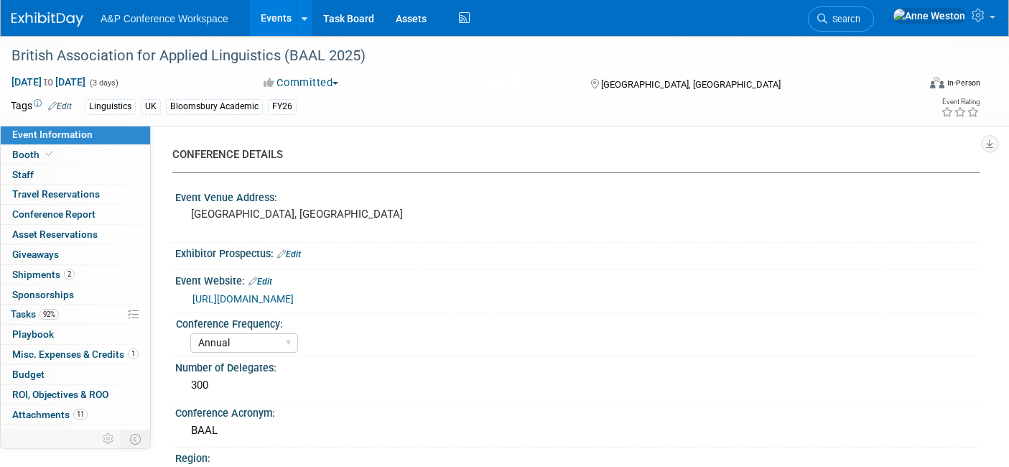
select select "Annual"
select select "Level 2"
select select "In-Person Booth"
select select "Linguistics"
select select "Bloomsbury Academic"
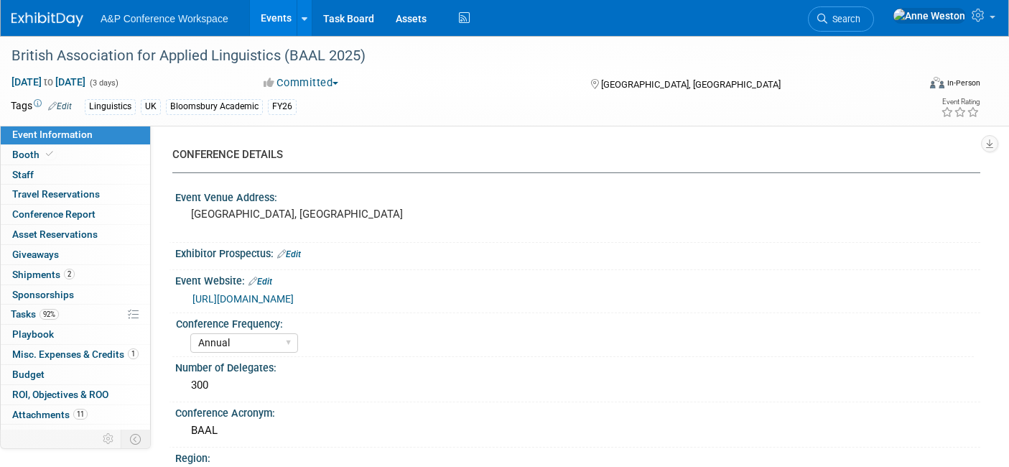
select select "[PERSON_NAME]"
select select "Networking/Commissioning"
click at [88, 152] on link "Booth" at bounding box center [75, 154] width 149 height 19
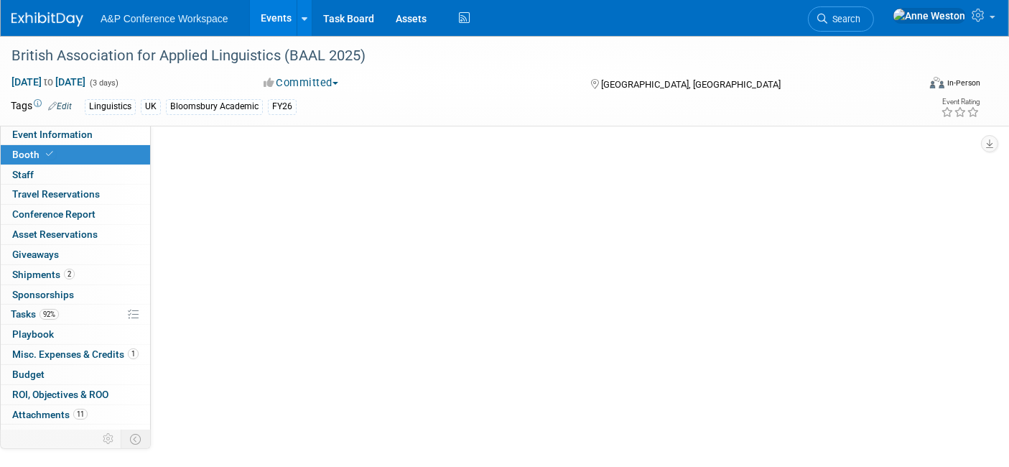
select select "COBA"
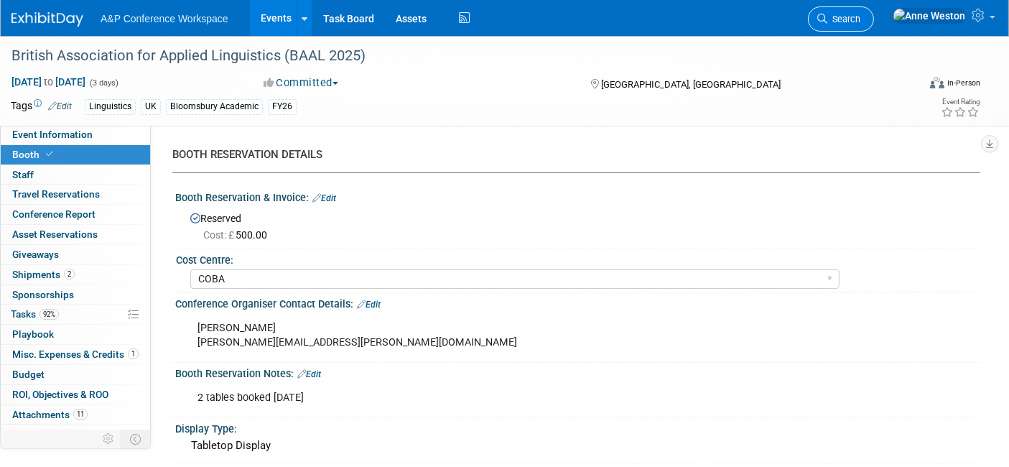
click at [861, 17] on span "Search" at bounding box center [843, 19] width 33 height 11
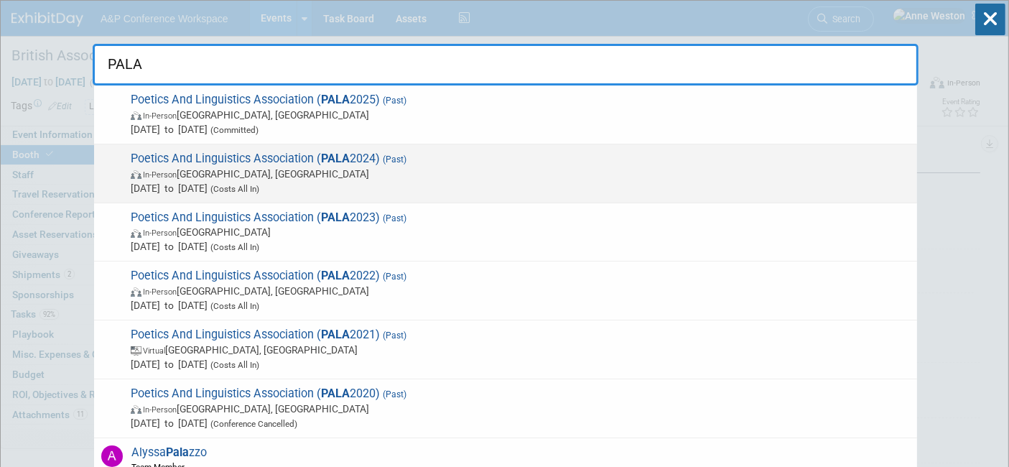
type input "PALA"
click at [236, 163] on span "Poetics And Linguistics Association ( PALA 2024) (Past) In-Person Sheffield, Un…" at bounding box center [518, 174] width 784 height 44
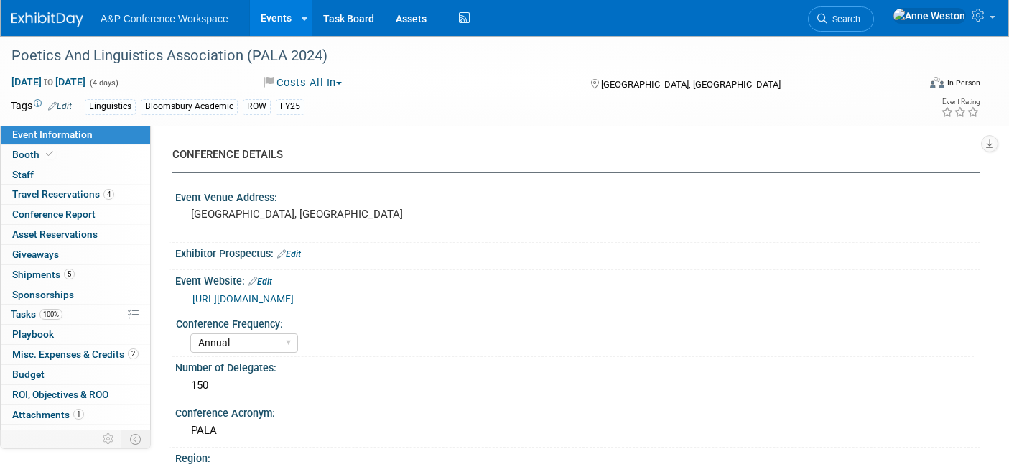
select select "Annual"
select select "Level 2"
select select "Ed Kit"
select select "[PERSON_NAME]"
click at [73, 154] on link "Booth" at bounding box center [75, 154] width 149 height 19
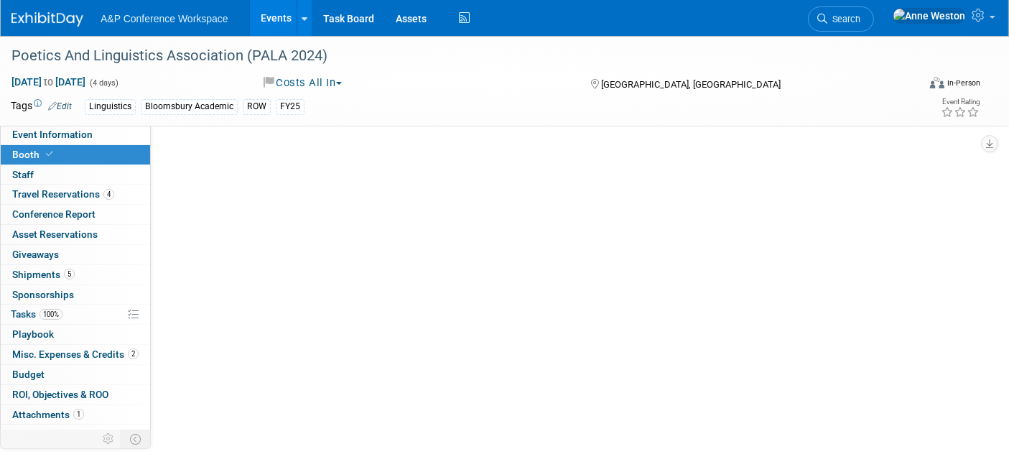
select select "COBA"
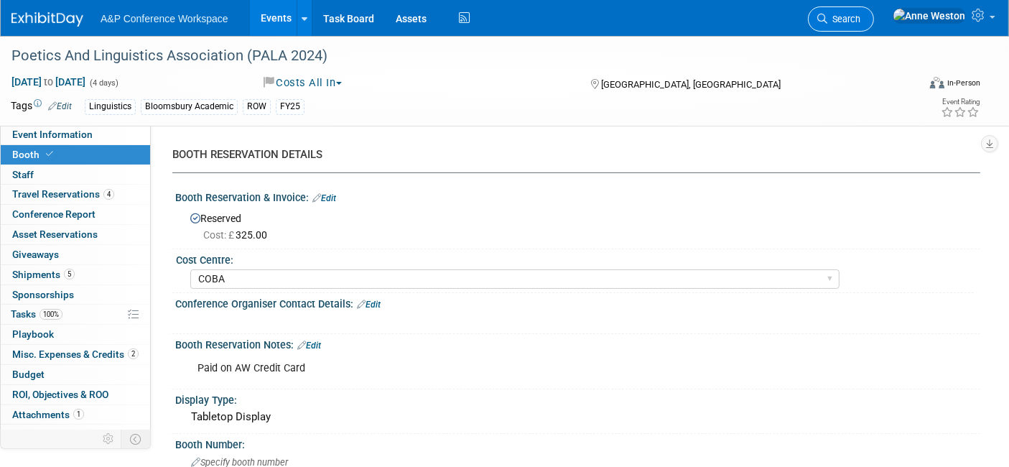
click at [861, 14] on span "Search" at bounding box center [843, 19] width 33 height 11
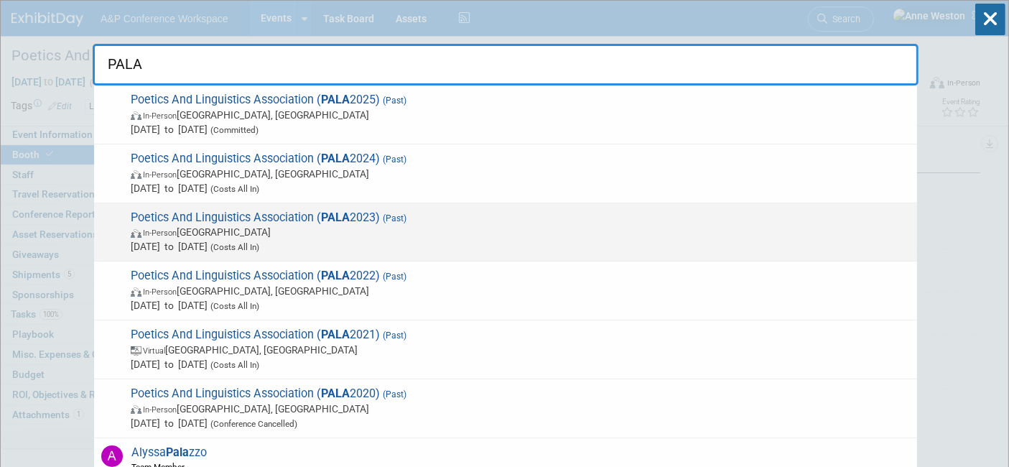
type input "PALA"
click at [295, 218] on span "Poetics And Linguistics Association ( PALA 2023) (Past) In-Person Italy Jul 12,…" at bounding box center [518, 232] width 784 height 44
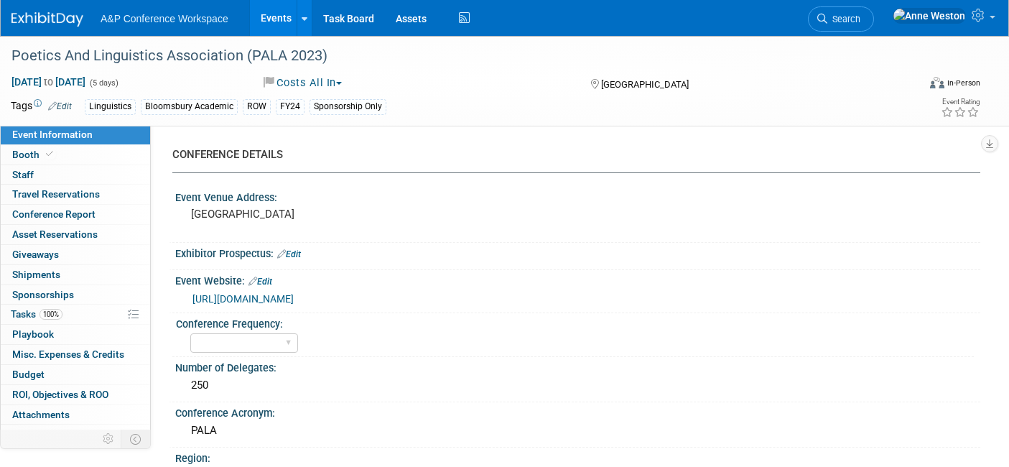
select select "Level 3"
select select "Sponsorship"
select select "[PERSON_NAME]"
click at [72, 161] on link "Booth" at bounding box center [75, 154] width 149 height 19
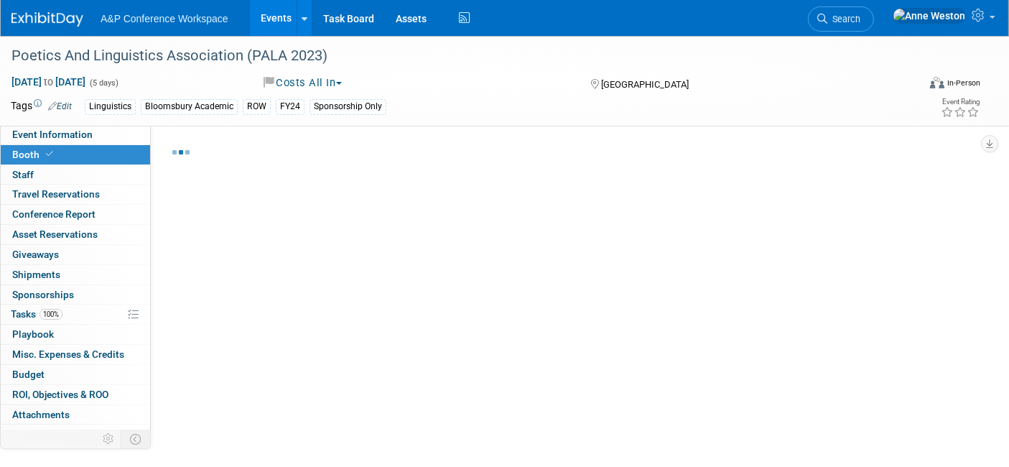
select select "COBA"
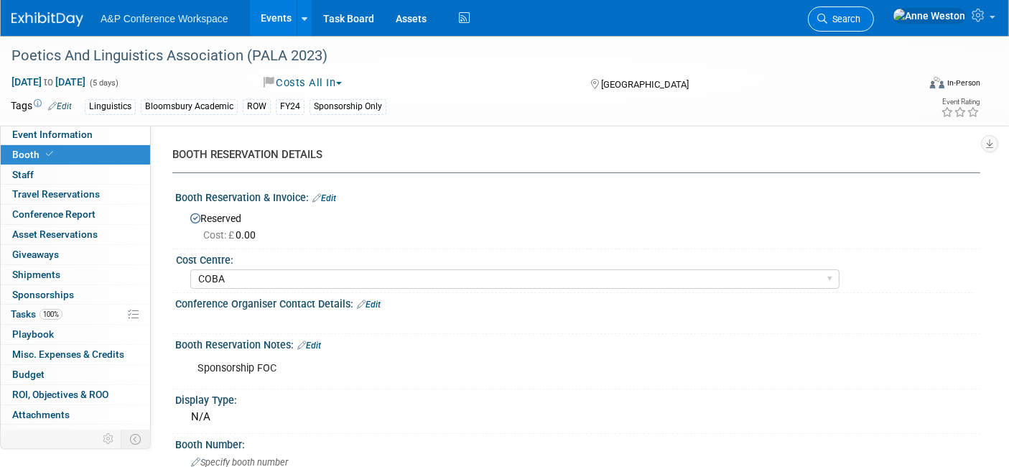
click at [861, 18] on span "Search" at bounding box center [843, 19] width 33 height 11
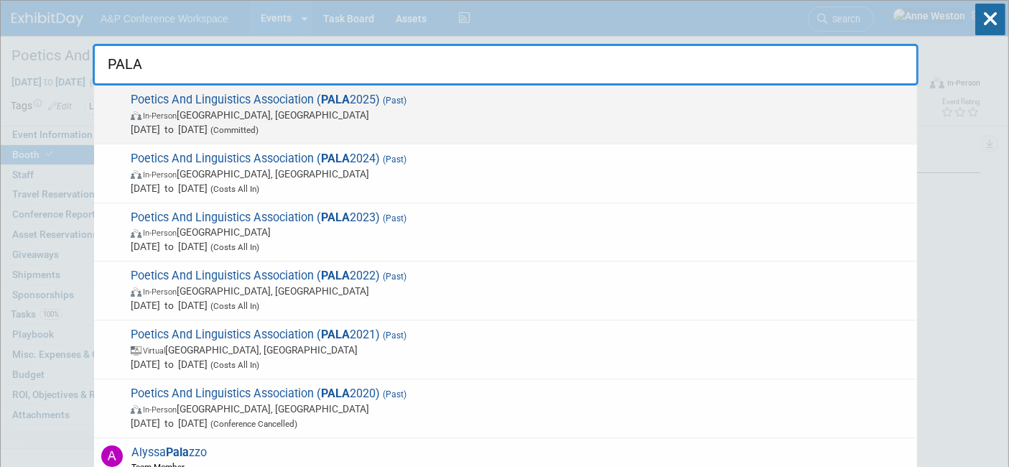
type input "PALA"
click at [185, 99] on span "Poetics And Linguistics Association ( PALA 2025) (Past) In-Person Birmingham, U…" at bounding box center [518, 115] width 784 height 44
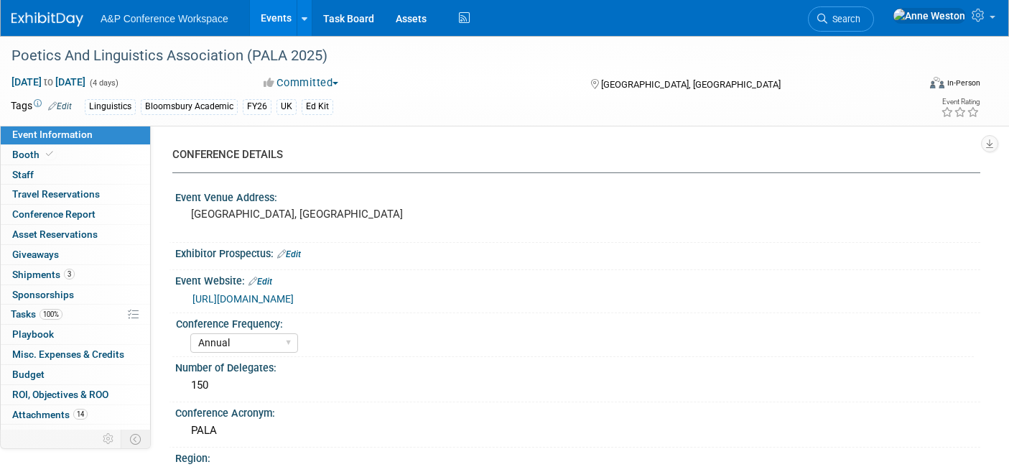
select select "Annual"
select select "Level 3"
select select "Ed Kit"
select select "Linguistics"
select select "Bloomsbury Academic"
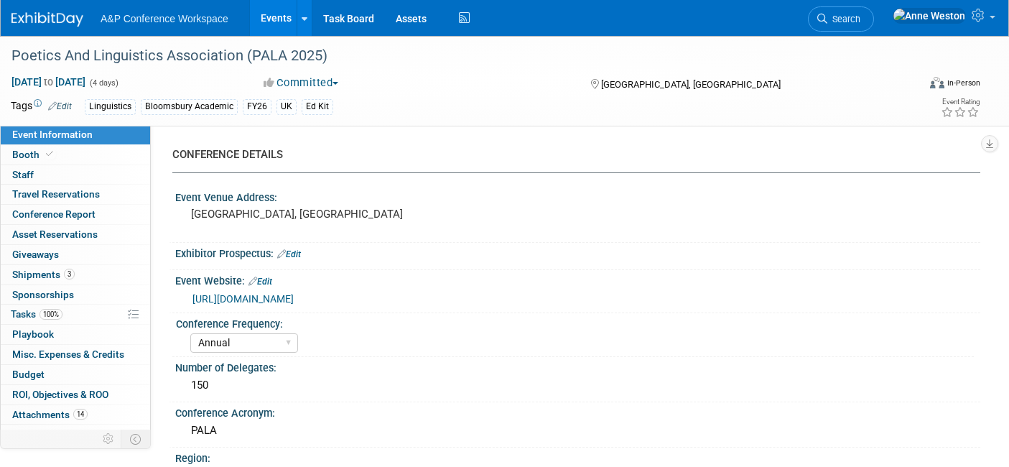
select select "[PERSON_NAME]"
select select "Networking/Commissioning"
click at [90, 153] on link "Booth" at bounding box center [75, 154] width 149 height 19
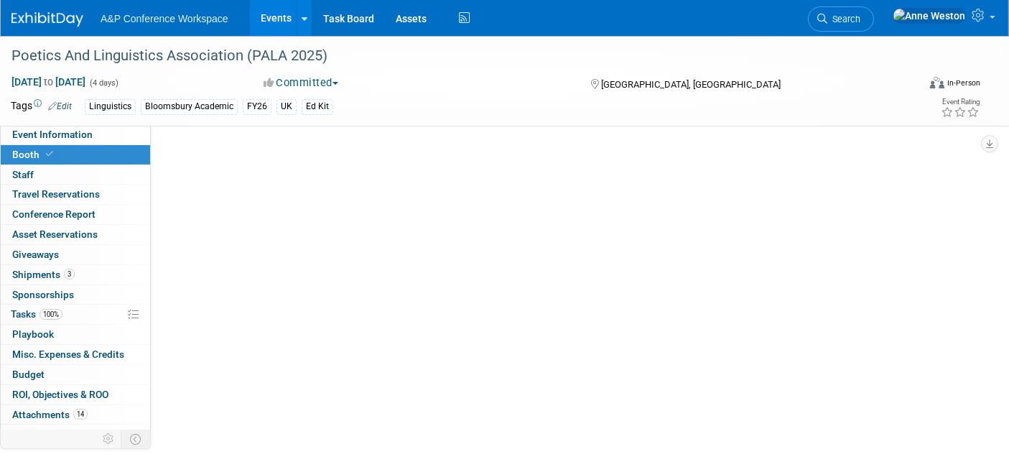
select select "COBA"
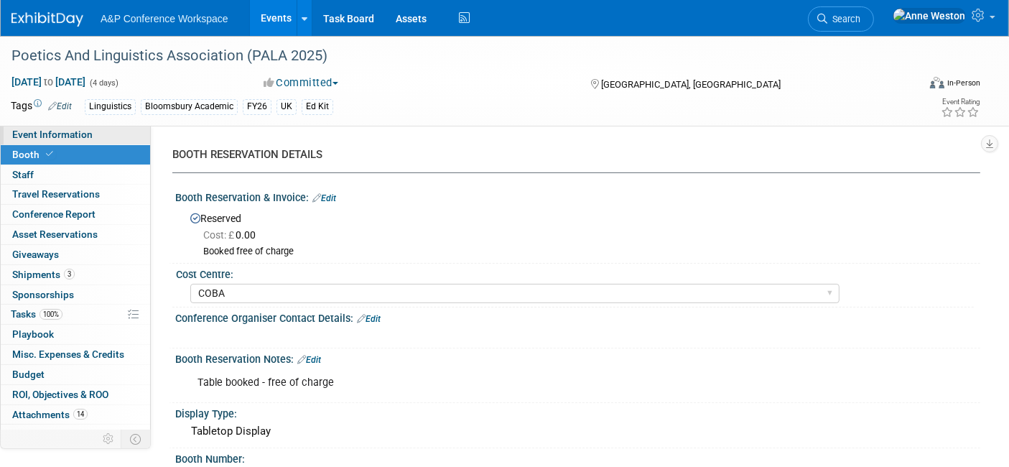
click at [85, 129] on span "Event Information" at bounding box center [52, 134] width 80 height 11
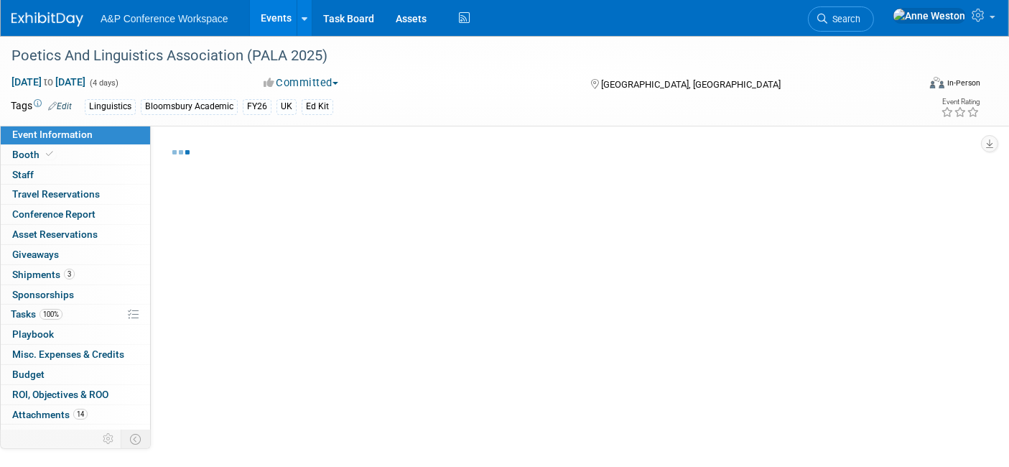
select select "Annual"
select select "Level 3"
select select "Ed Kit"
select select "Linguistics"
select select "Bloomsbury Academic"
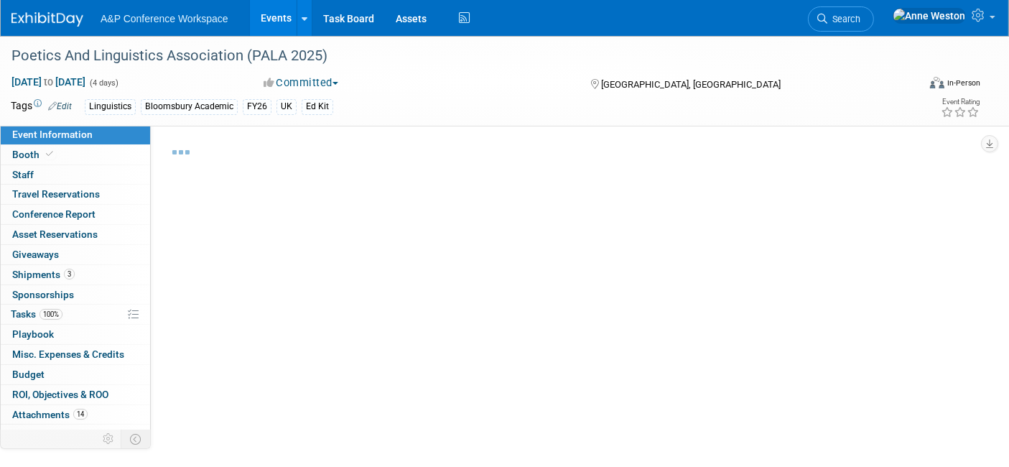
select select "[PERSON_NAME]"
select select "Networking/Commissioning"
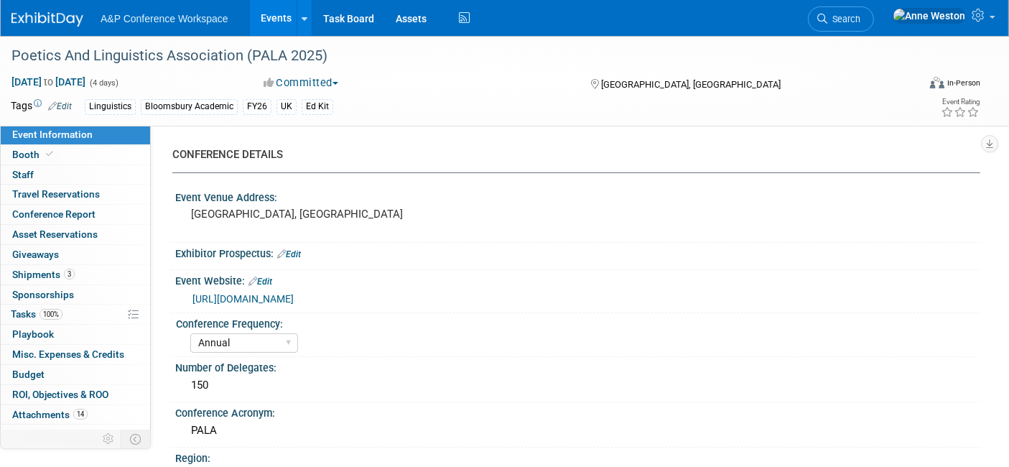
click at [294, 293] on link "https://www.pala2024.com/pala2024/" at bounding box center [243, 298] width 101 height 11
click at [351, 55] on div "Poetics And Linguistics Association (PALA 2025)" at bounding box center [451, 56] width 891 height 26
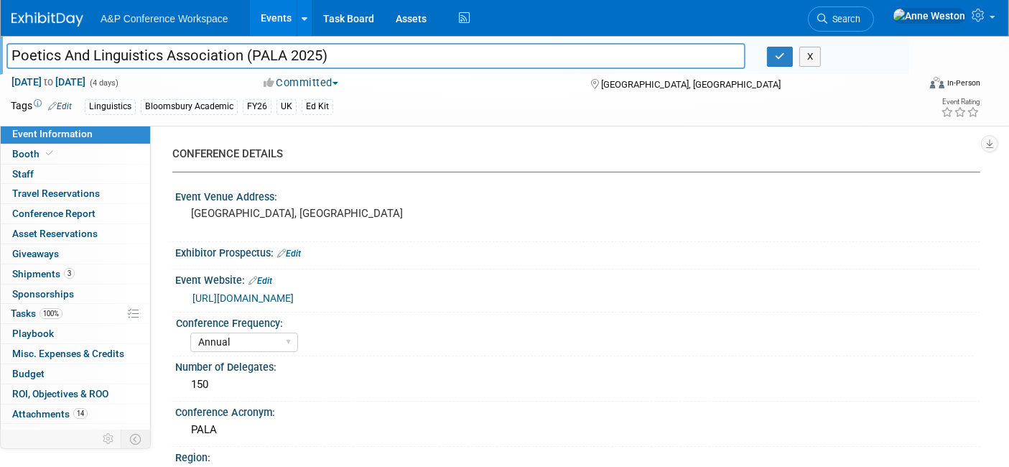
drag, startPoint x: 374, startPoint y: 60, endPoint x: 33, endPoint y: 57, distance: 340.5
click at [1, 48] on div "Poetics And Linguistics Association (PALA 2025)" at bounding box center [376, 58] width 761 height 22
click at [773, 60] on button "button" at bounding box center [780, 57] width 26 height 20
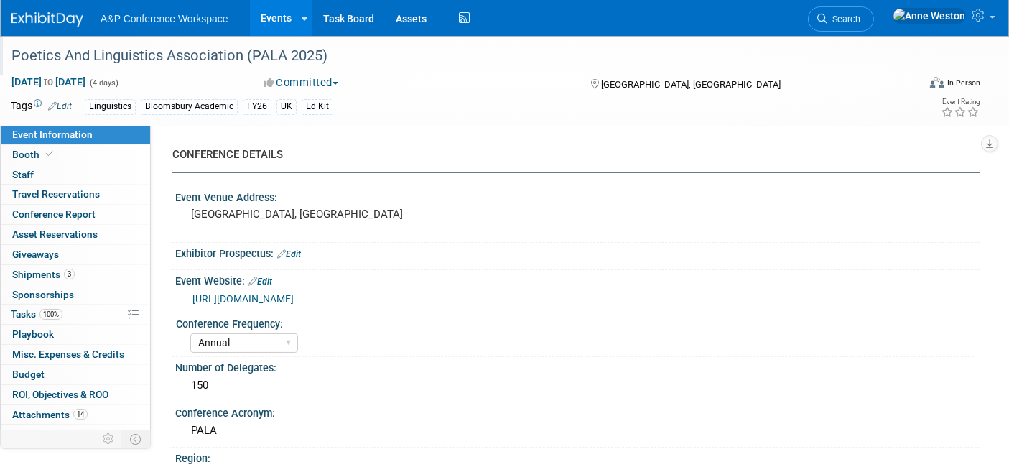
drag, startPoint x: 886, startPoint y: 14, endPoint x: 890, endPoint y: 32, distance: 18.3
click at [861, 14] on span "Search" at bounding box center [843, 19] width 33 height 11
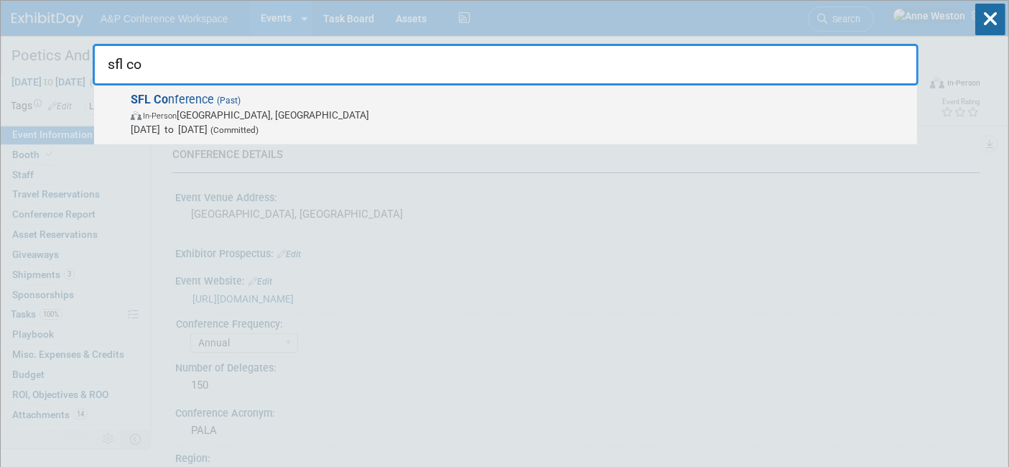
type input "sfl co"
click at [152, 104] on strong "SFL Co" at bounding box center [149, 100] width 37 height 14
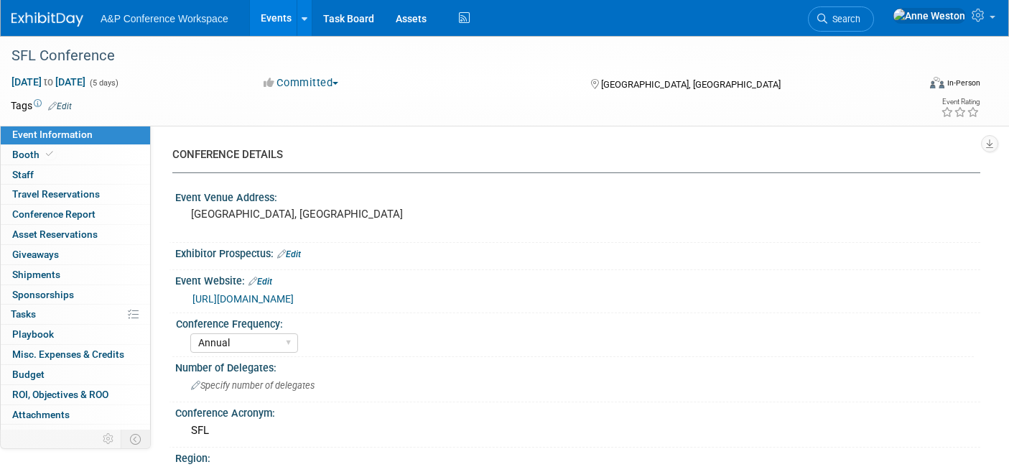
select select "Annual"
select select "Level 3"
select select "Unmanned Display"
select select "Linguistics"
select select "Bloomsbury Academic"
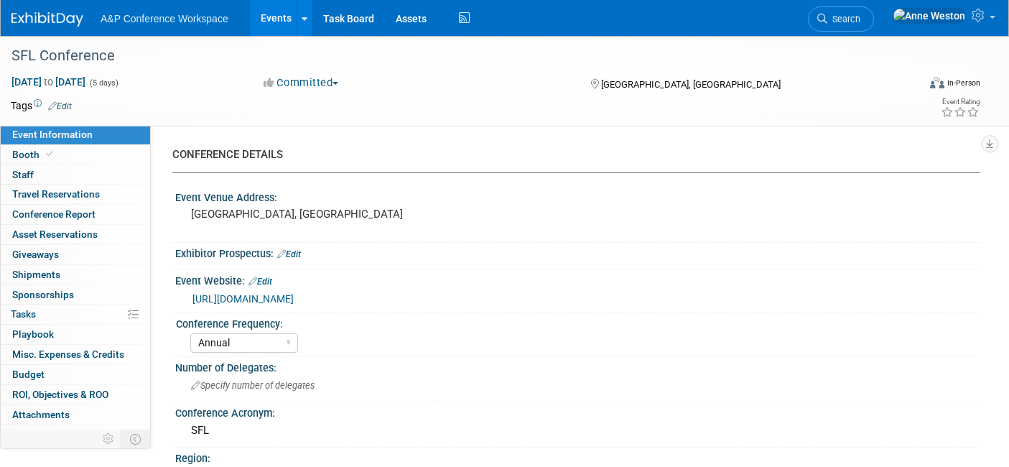
select select "[PERSON_NAME]"
click at [60, 155] on link "Booth" at bounding box center [75, 154] width 149 height 19
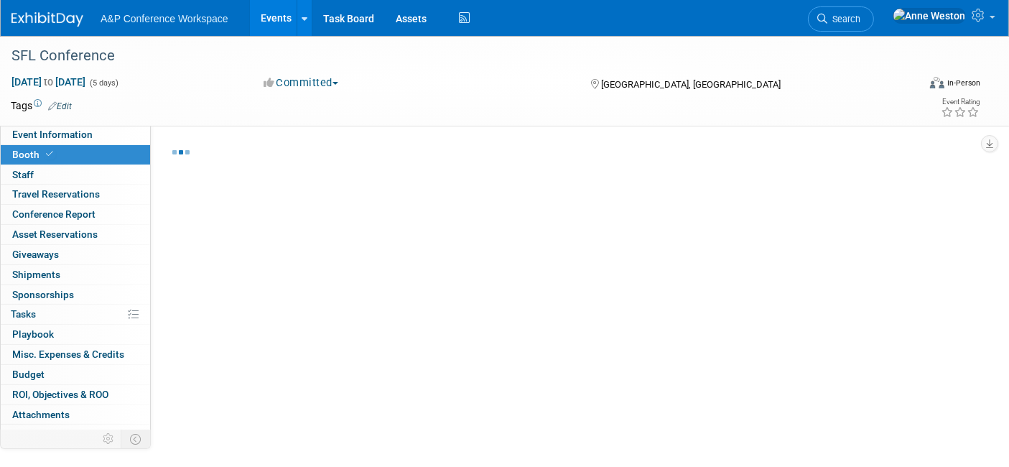
select select "COBA"
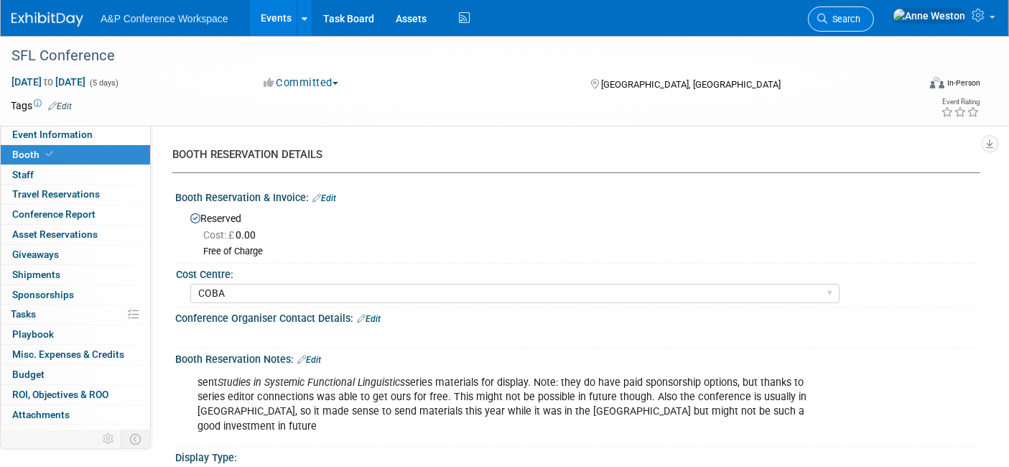
click at [874, 11] on link "Search" at bounding box center [841, 18] width 66 height 25
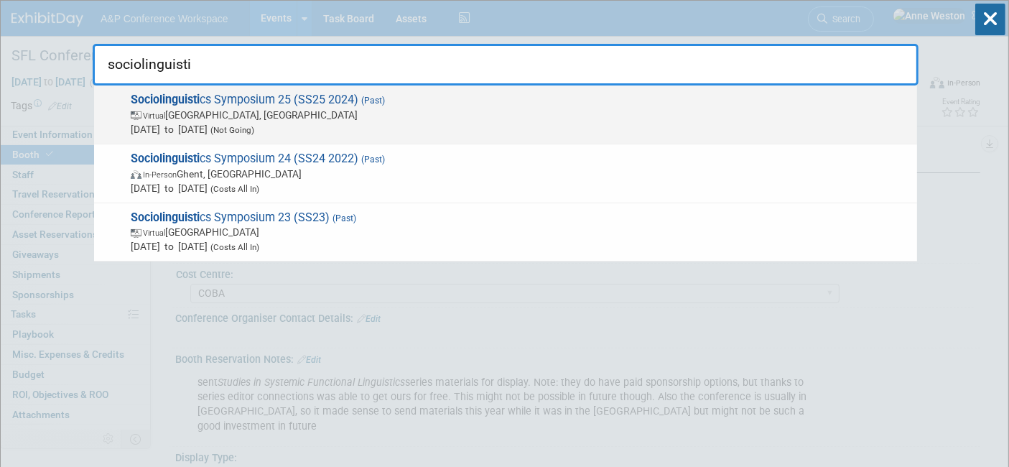
type input "sociolinguisti"
click at [254, 118] on span "Virtual Perth, Australia" at bounding box center [520, 115] width 779 height 14
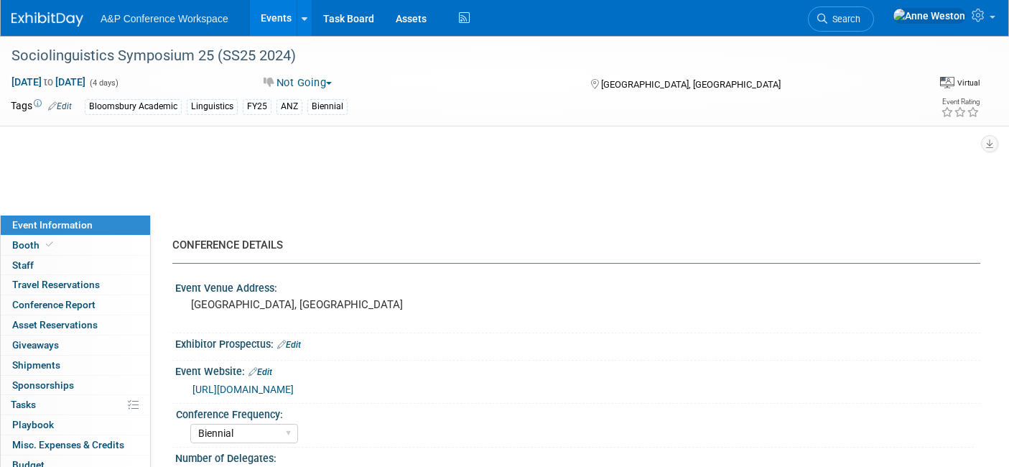
select select "Biennial"
select select "Level 3"
select select "Sponsorship"
select select "[PERSON_NAME]"
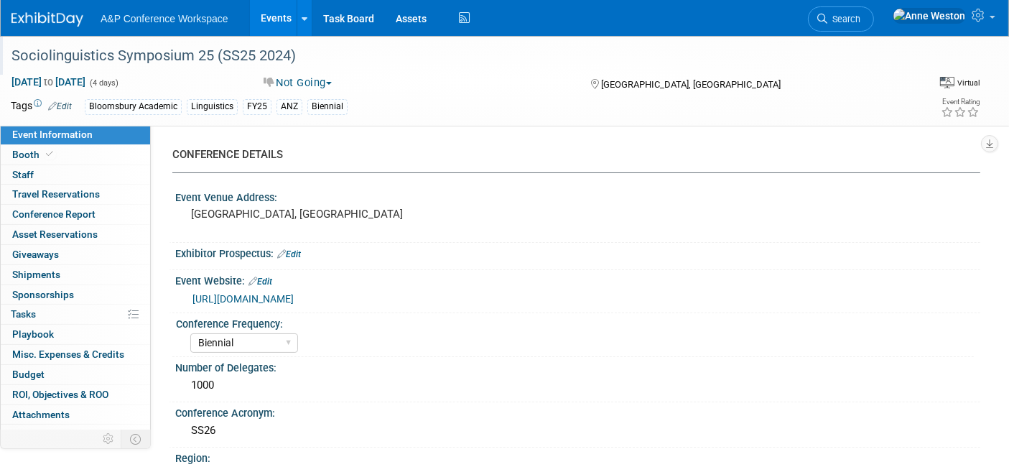
click at [378, 56] on div "Sociolinguistics Symposium 25 (SS25 2024)" at bounding box center [451, 56] width 891 height 26
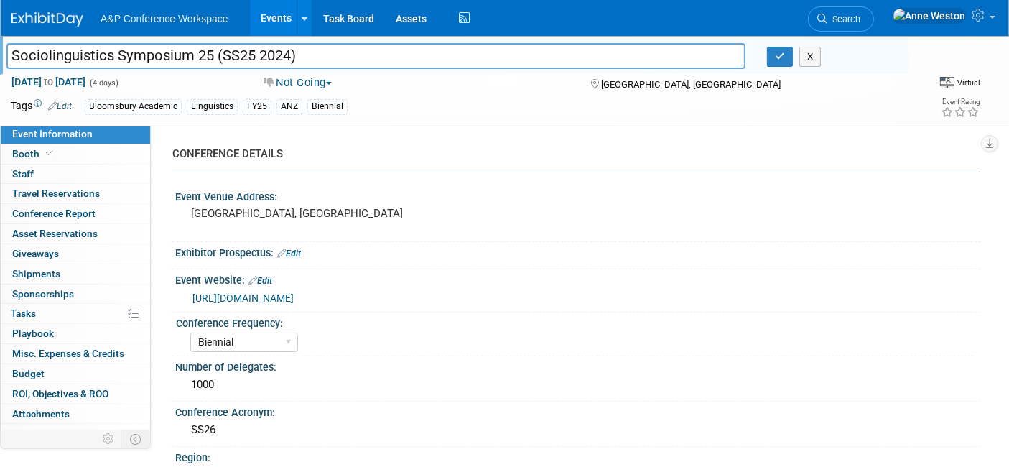
drag, startPoint x: 378, startPoint y: 56, endPoint x: 0, endPoint y: 48, distance: 377.9
click at [0, 48] on div "Sociolinguistics Symposium 25 (SS25 2024)" at bounding box center [376, 58] width 761 height 22
click at [544, 122] on div "Sociolinguistics Symposium 25 (SS25 2024) Sociolinguistics Symposium 25 (SS25 2…" at bounding box center [504, 81] width 1009 height 90
drag, startPoint x: 189, startPoint y: 57, endPoint x: 0, endPoint y: 62, distance: 189.0
click at [0, 62] on div "Sociolinguistics Symposium 25 (SS25 2024)" at bounding box center [376, 58] width 761 height 22
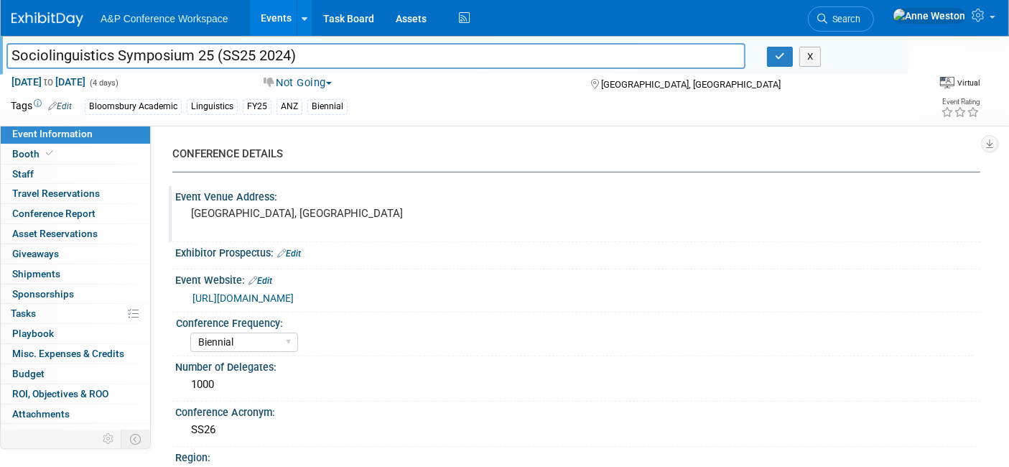
click at [599, 224] on div "Event Venue Address: [GEOGRAPHIC_DATA], [GEOGRAPHIC_DATA]" at bounding box center [575, 213] width 812 height 55
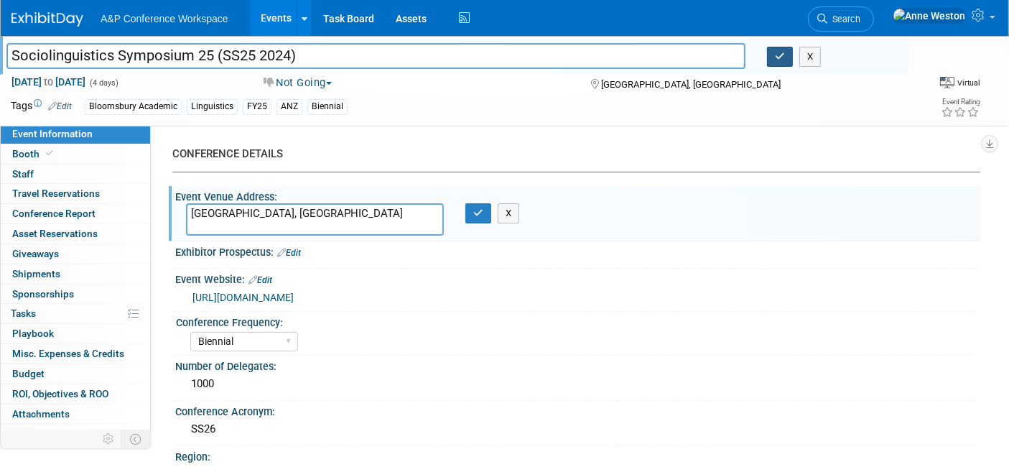
click at [774, 54] on button "button" at bounding box center [780, 57] width 26 height 20
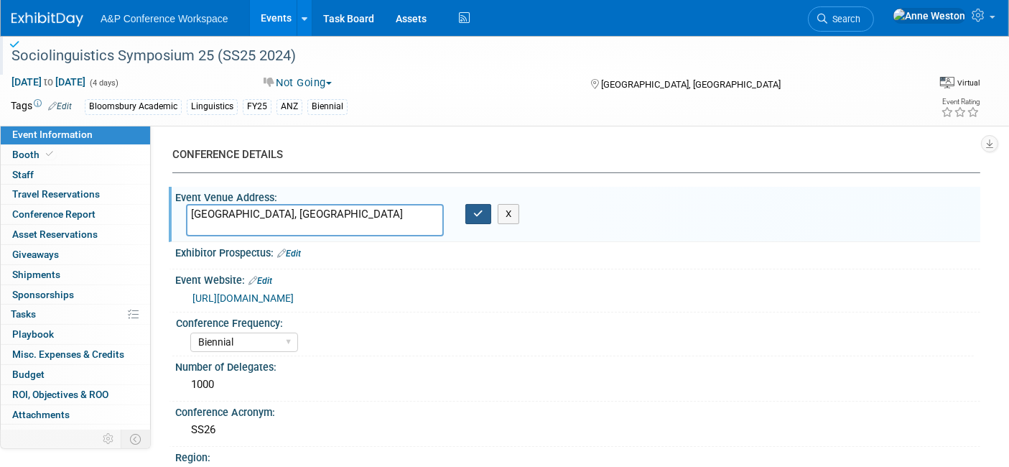
click at [474, 214] on icon "button" at bounding box center [478, 213] width 10 height 9
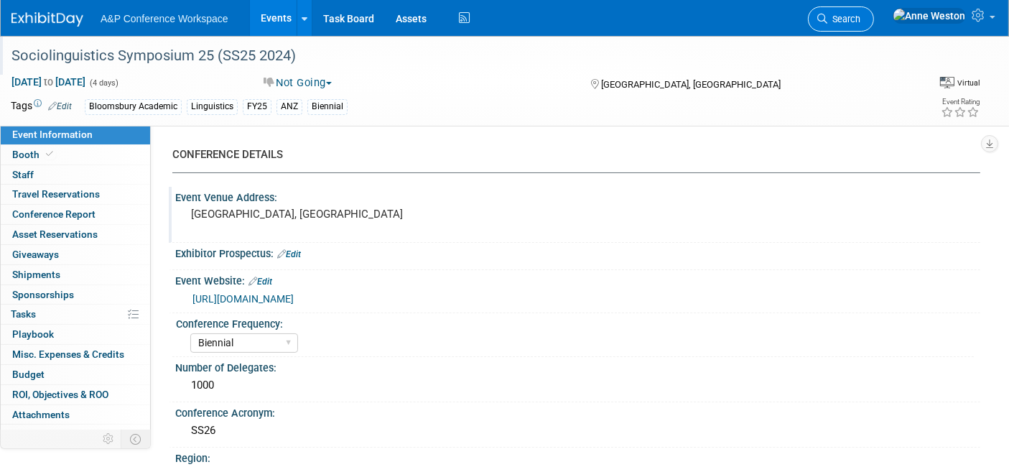
click at [861, 19] on span "Search" at bounding box center [843, 19] width 33 height 11
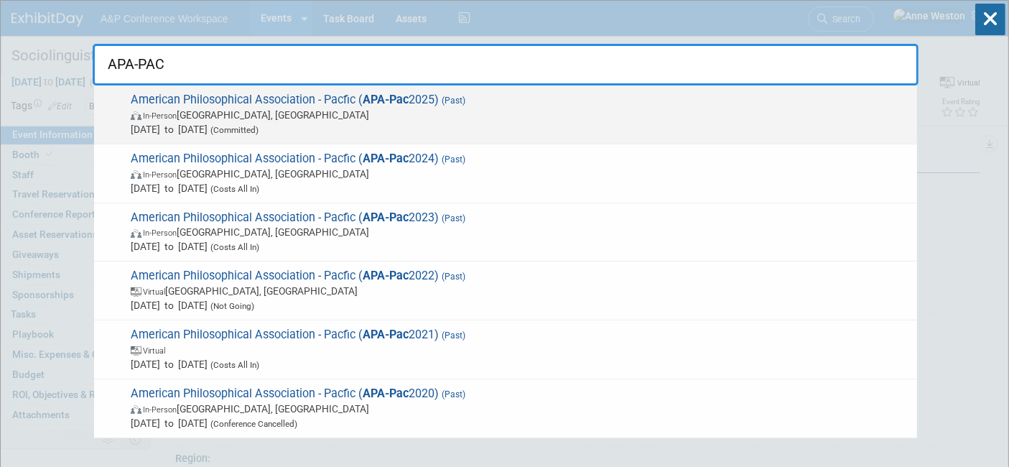
type input "APA-PAC"
click at [222, 99] on span "American Philosophical Association - Pacfic ( APA-Pac 2025) (Past) In-Person [G…" at bounding box center [518, 115] width 784 height 44
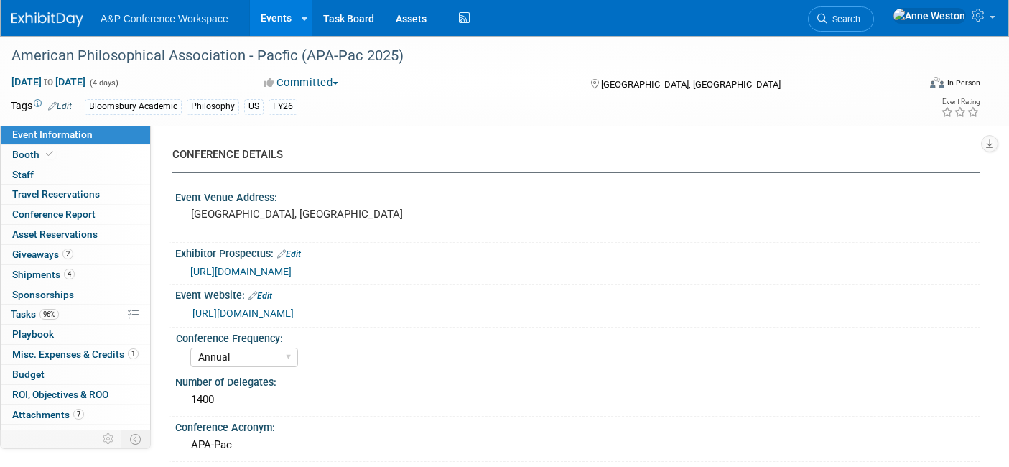
select select "Annual"
select select "Level 2"
select select "In-Person Booth"
select select "Philosophy"
select select "Bloomsbury/Rowman & [PERSON_NAME]"
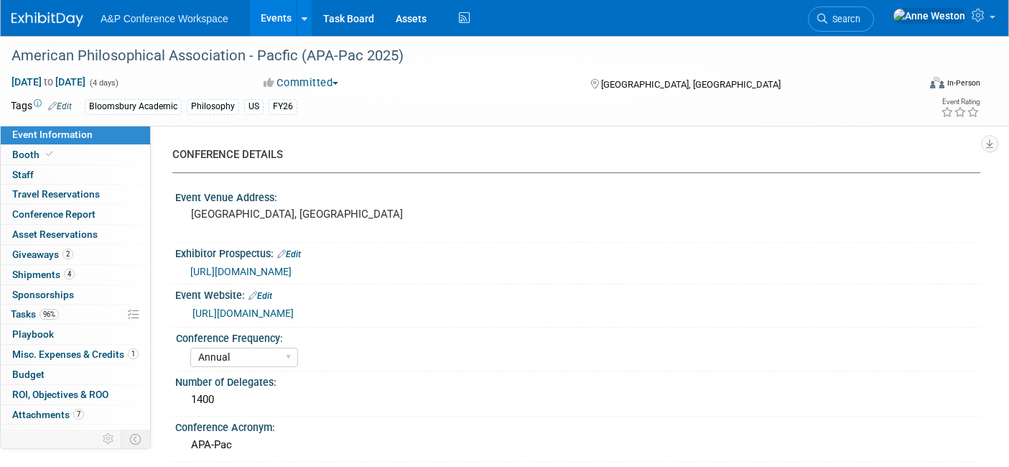
select select "[PERSON_NAME]"
select select "Networking/Commissioning"
click at [281, 312] on link "https://www.apaonline.org/page/2021_Exhibitors?utm_source=Informz&utm_medium=Bl…" at bounding box center [243, 312] width 101 height 11
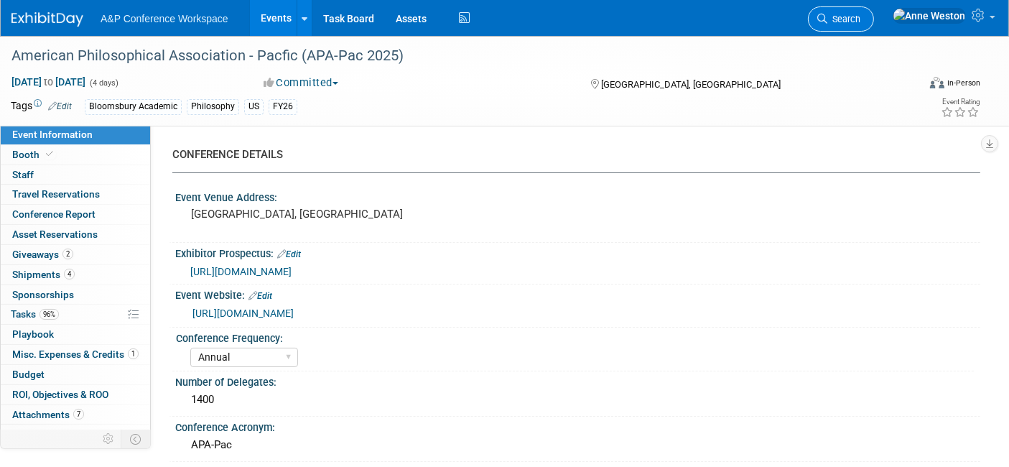
click at [861, 21] on span "Search" at bounding box center [843, 19] width 33 height 11
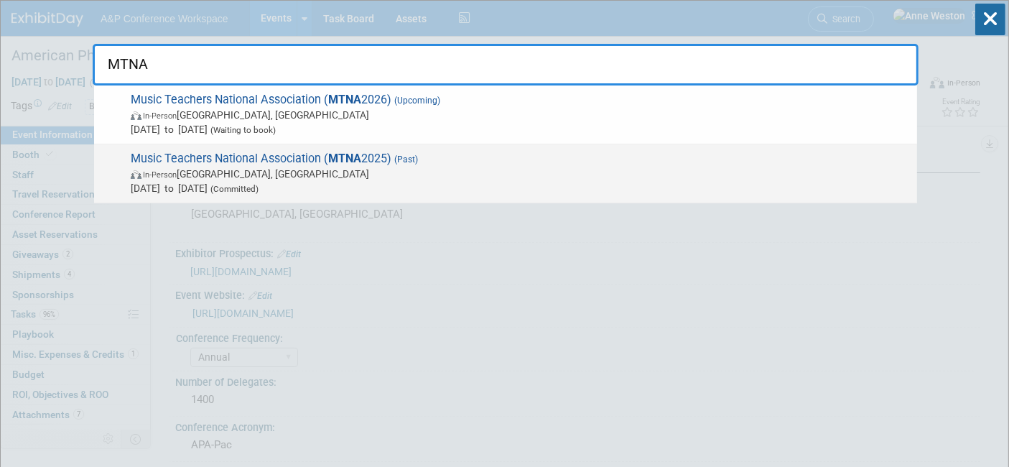
type input "MTNA"
click at [227, 164] on span "Music Teachers National Association ( MTNA 2025) (Past) In-Person Minneapolis, …" at bounding box center [518, 174] width 784 height 44
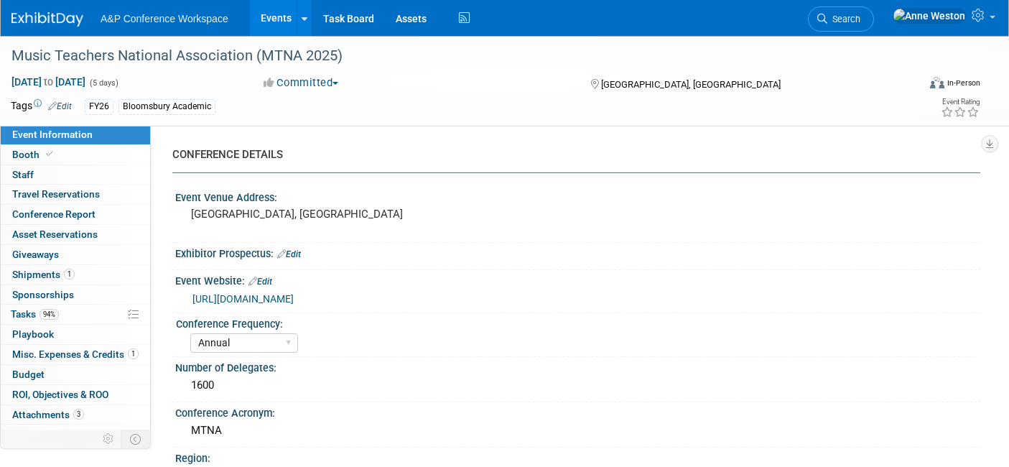
select select "Annual"
select select "Level 2"
select select "In-Person Booth"
select select "Music & Sound Studies"
select select "Rowman"
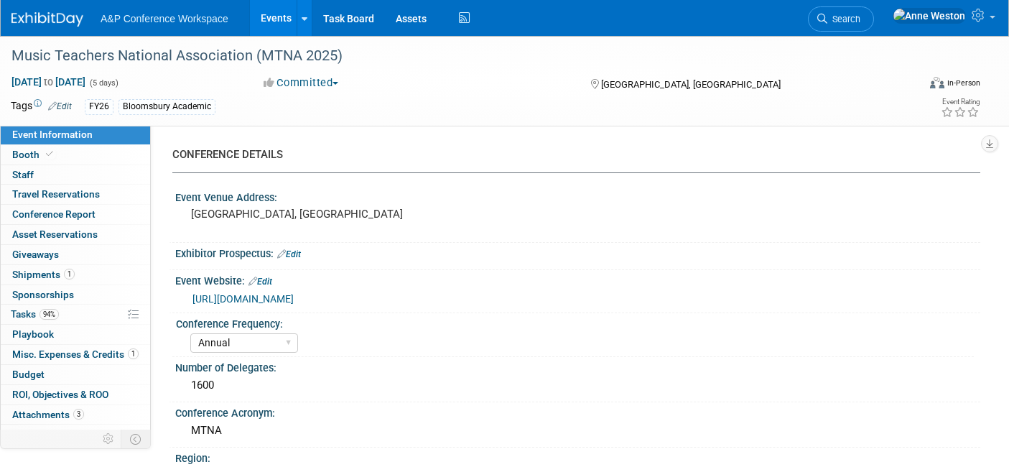
select select "[PERSON_NAME]"
select select "Networking/Commissioning"
click at [62, 155] on link "Booth" at bounding box center [75, 154] width 149 height 19
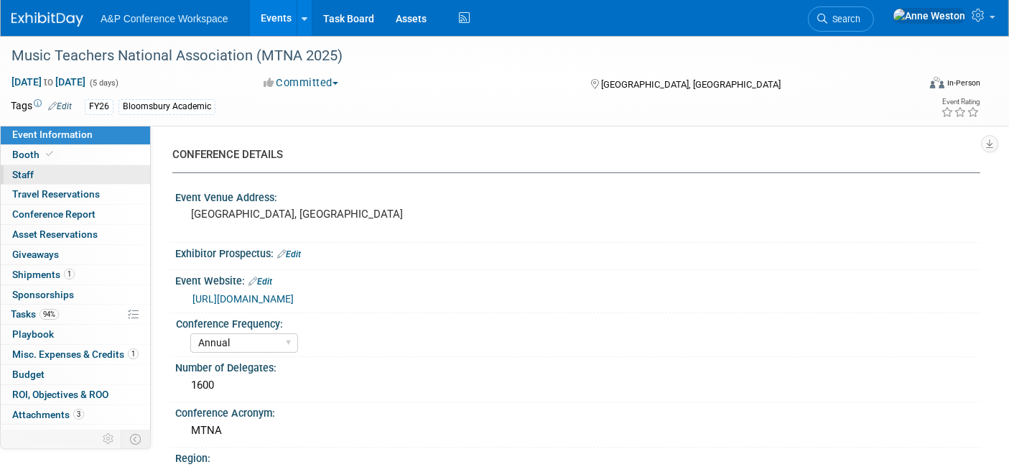
select select "RLKP"
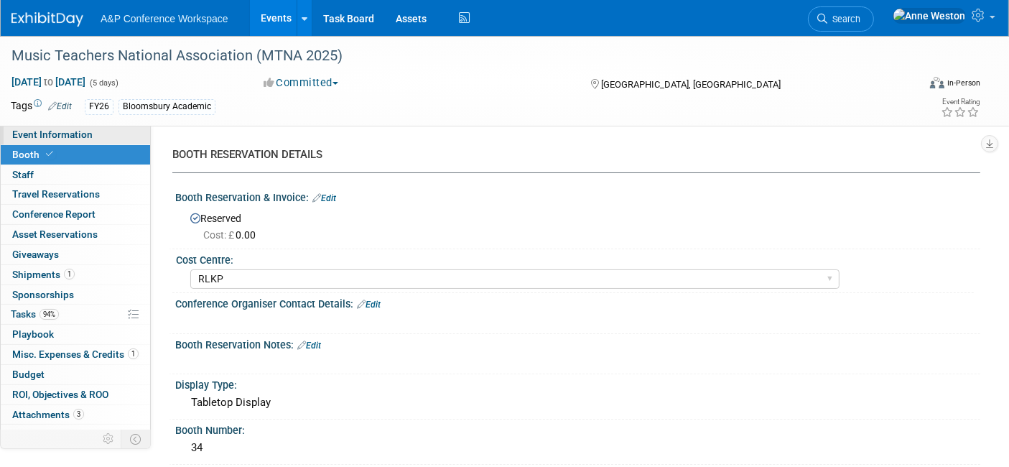
click at [81, 139] on span "Event Information" at bounding box center [52, 134] width 80 height 11
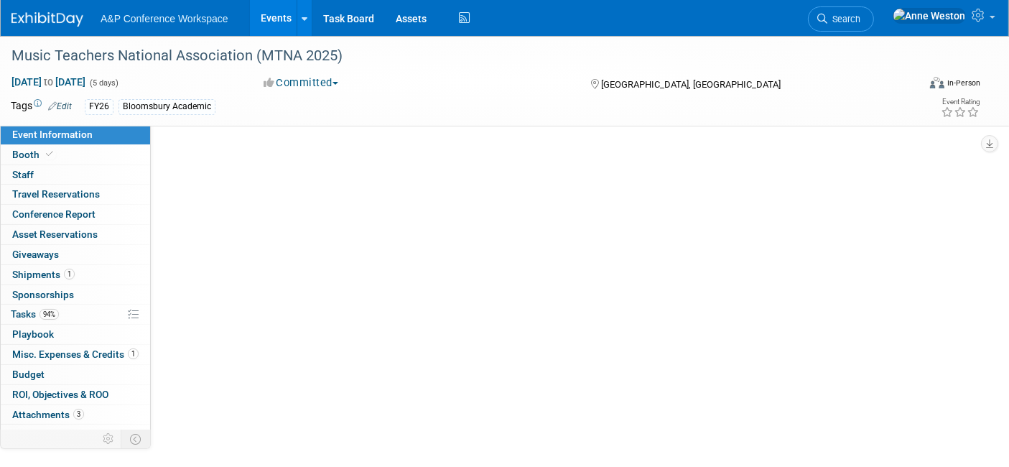
select select "Annual"
select select "Level 2"
select select "In-Person Booth"
select select "Music & Sound Studies"
select select "Rowman"
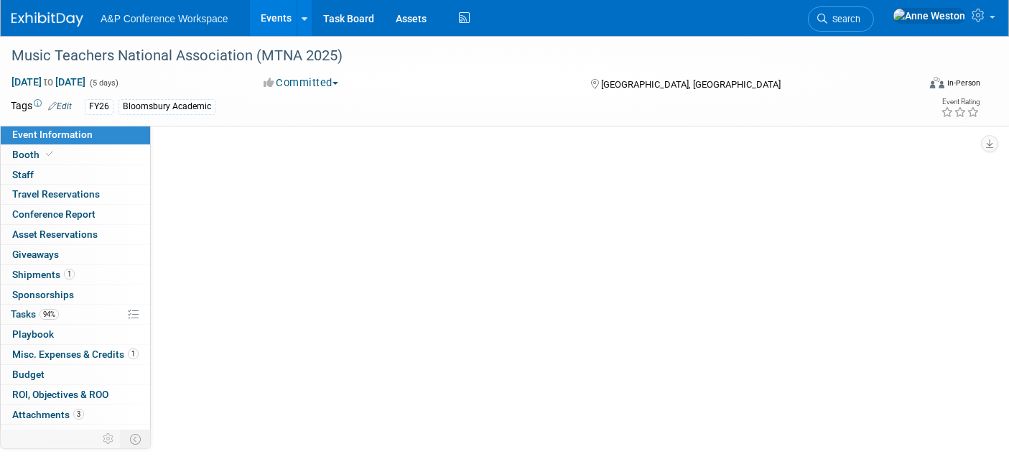
select select "[PERSON_NAME]"
select select "Networking/Commissioning"
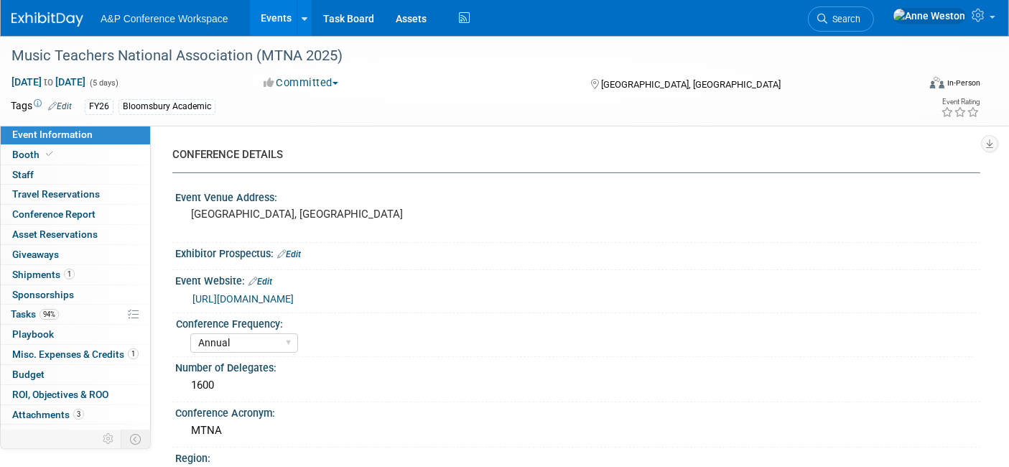
click at [294, 295] on link "[URL][DOMAIN_NAME]" at bounding box center [243, 298] width 101 height 11
